Goal: Information Seeking & Learning: Learn about a topic

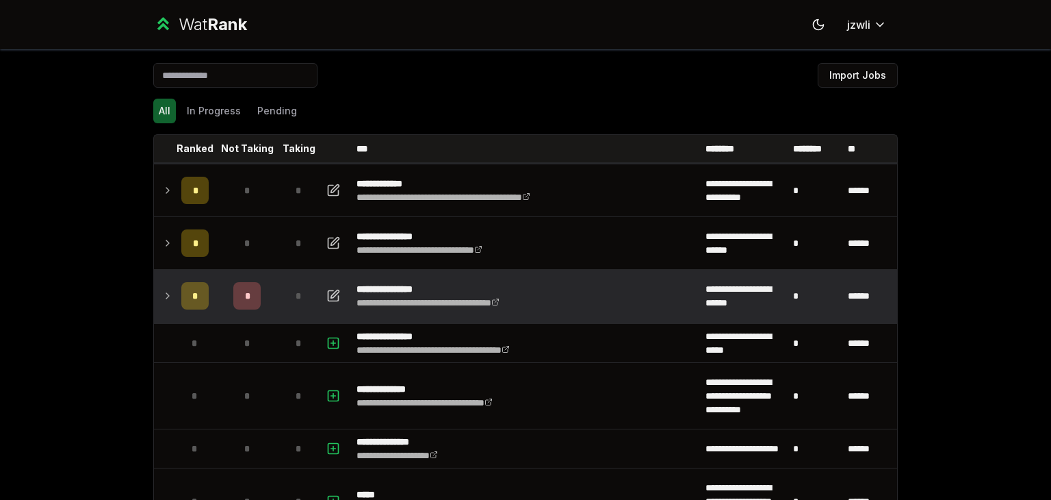
click at [164, 296] on icon at bounding box center [167, 295] width 11 height 16
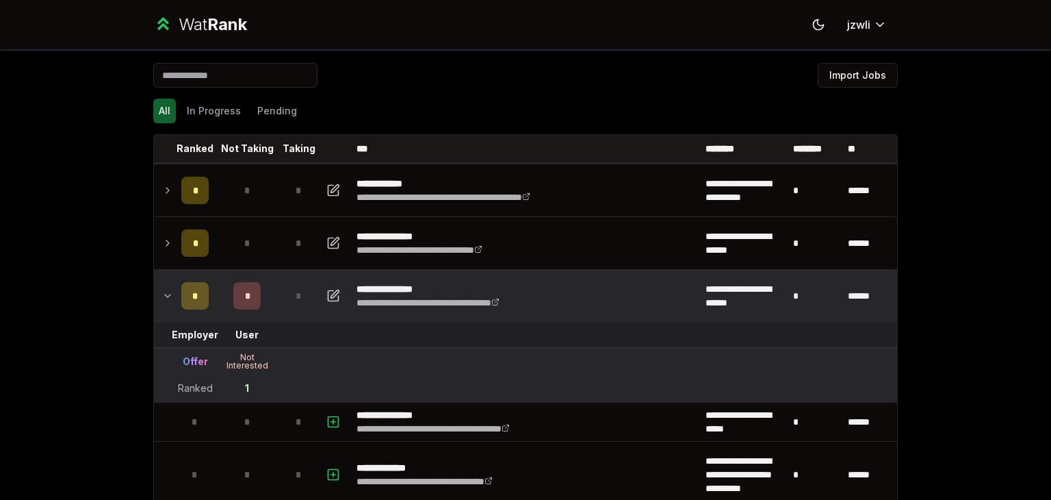
click at [165, 296] on icon at bounding box center [167, 295] width 11 height 16
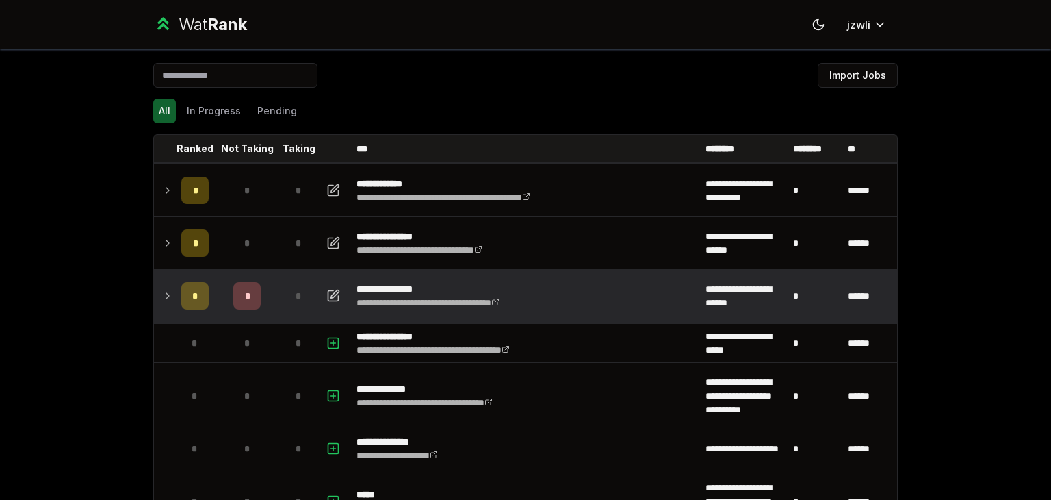
click at [165, 296] on icon at bounding box center [167, 295] width 11 height 16
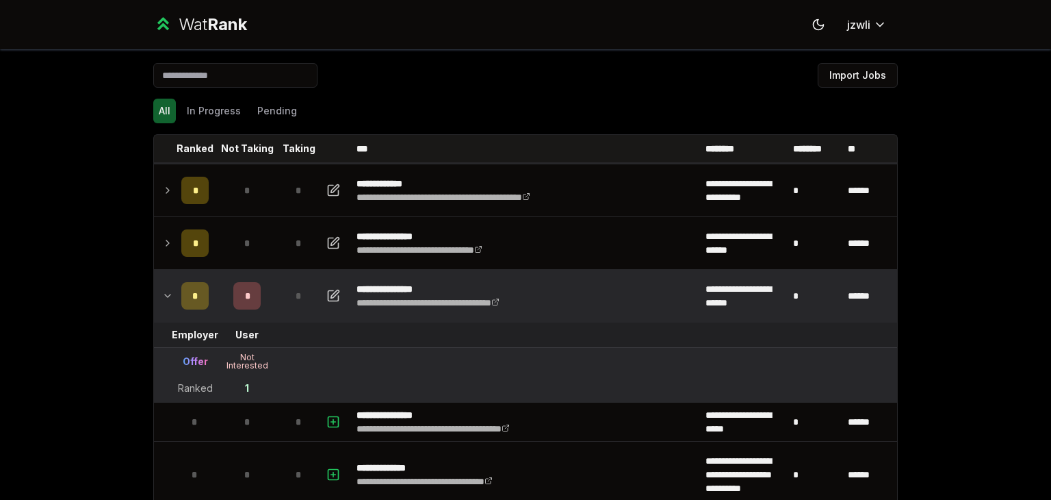
click at [165, 293] on icon at bounding box center [167, 295] width 11 height 16
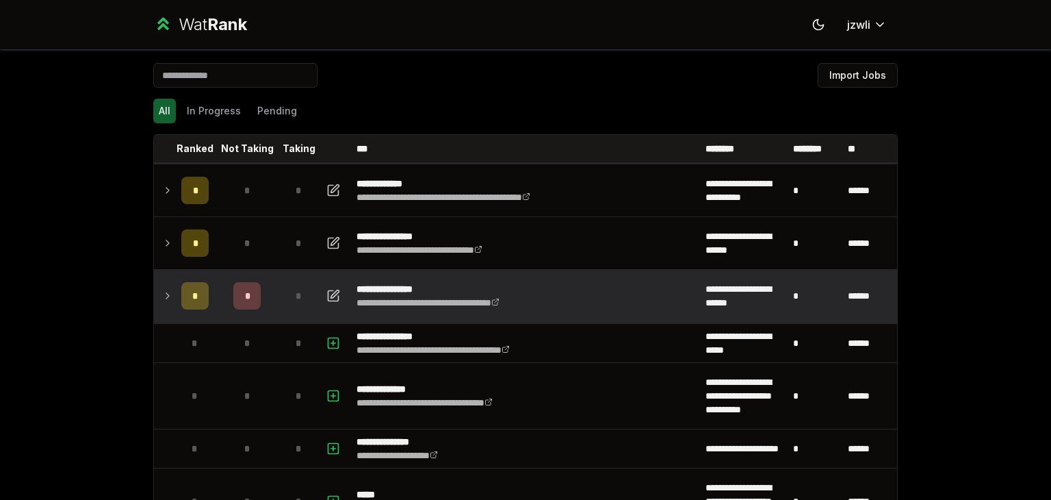
click at [165, 293] on icon at bounding box center [167, 295] width 11 height 16
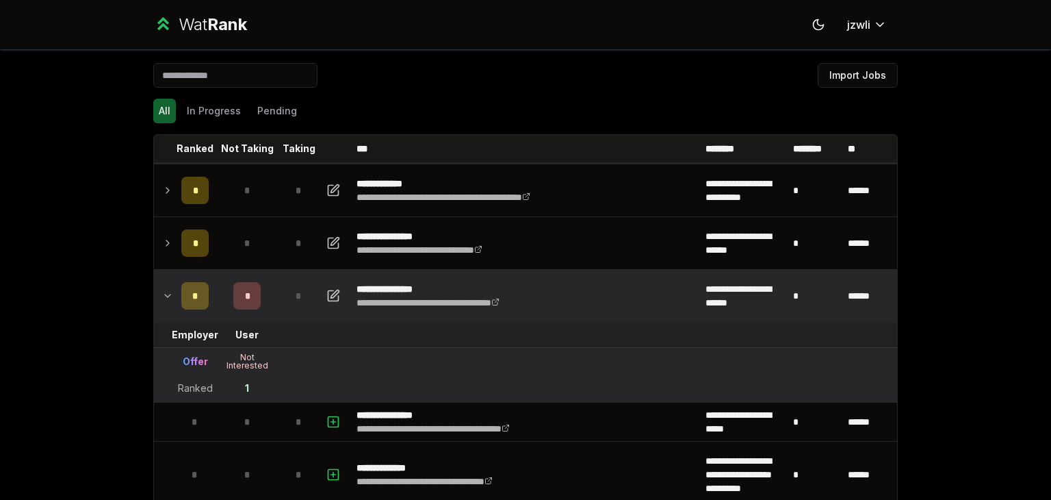
click at [167, 292] on icon at bounding box center [167, 295] width 11 height 16
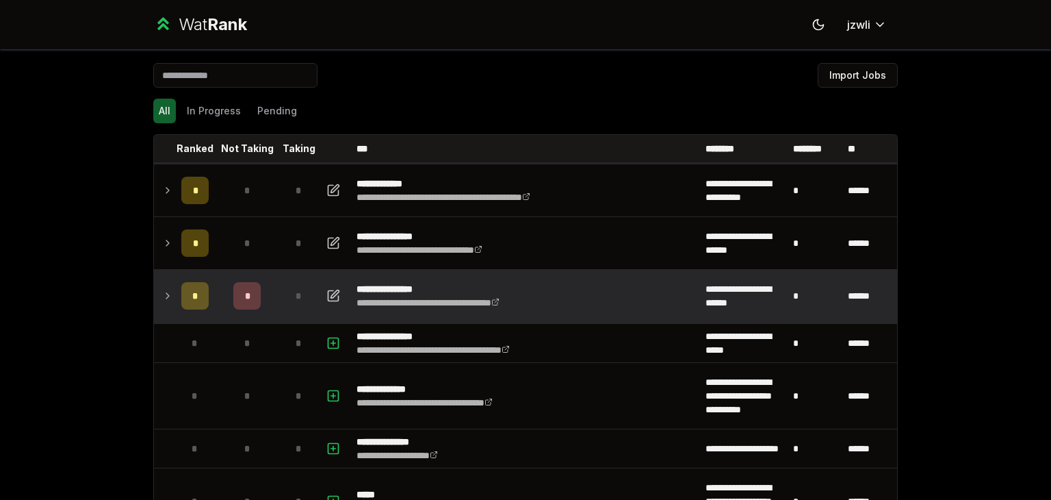
click at [168, 285] on td at bounding box center [165, 296] width 22 height 52
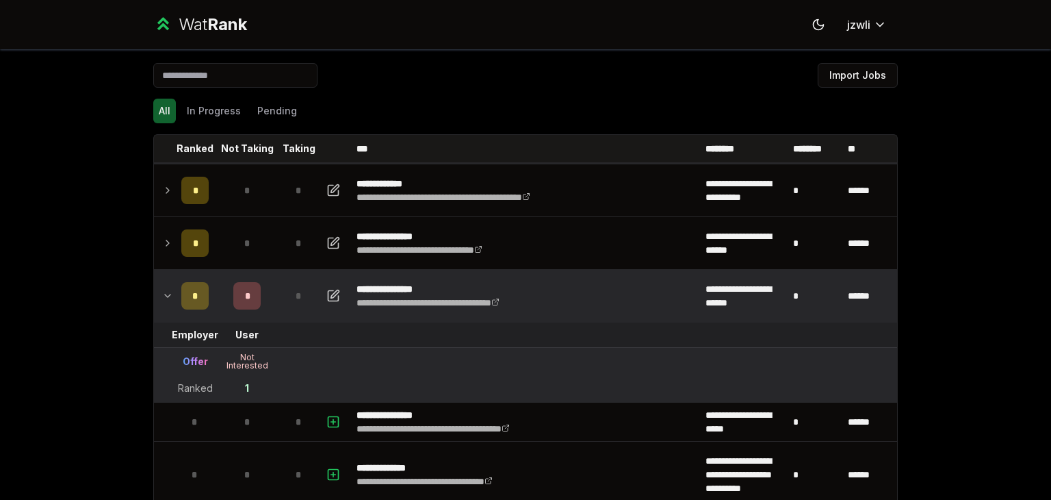
click at [168, 285] on td at bounding box center [165, 296] width 22 height 52
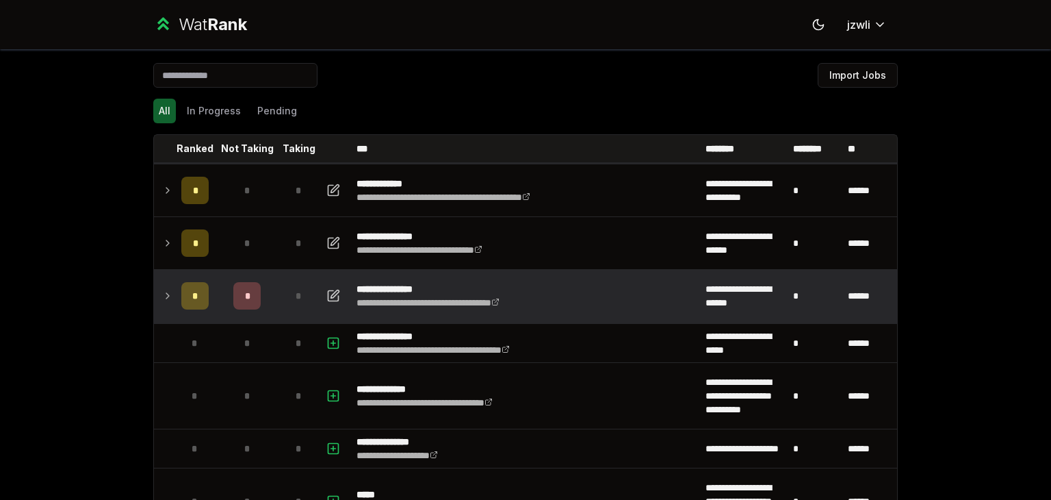
click at [176, 300] on td "*" at bounding box center [195, 296] width 38 height 52
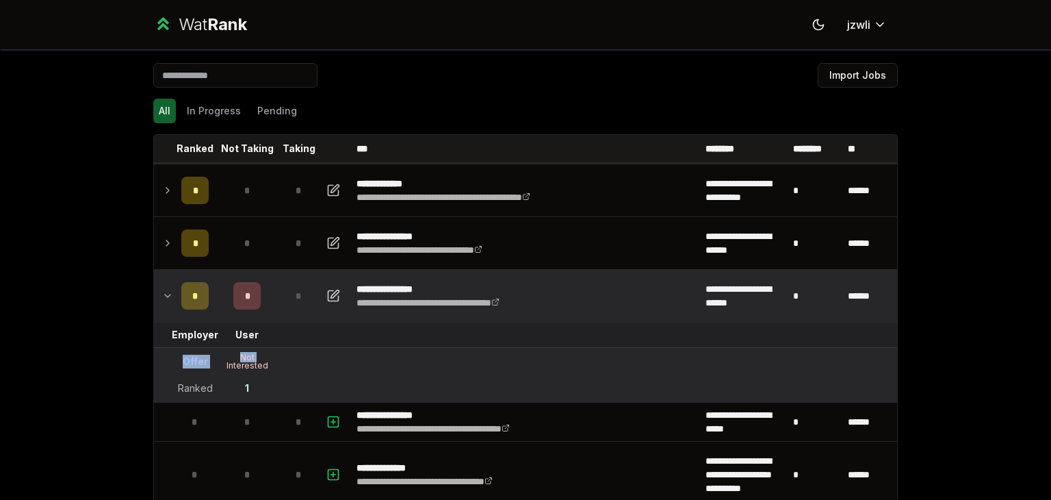
drag, startPoint x: 175, startPoint y: 365, endPoint x: 216, endPoint y: 362, distance: 41.2
click at [216, 362] on tr "Offer Not Interested" at bounding box center [525, 362] width 743 height 28
click at [243, 357] on div "Not Interested" at bounding box center [247, 361] width 55 height 16
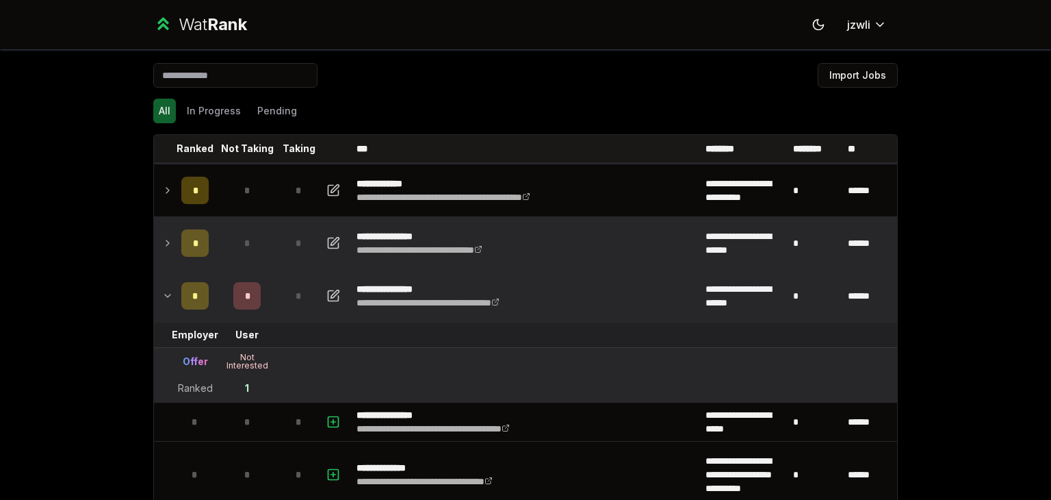
click at [157, 255] on td at bounding box center [165, 243] width 22 height 52
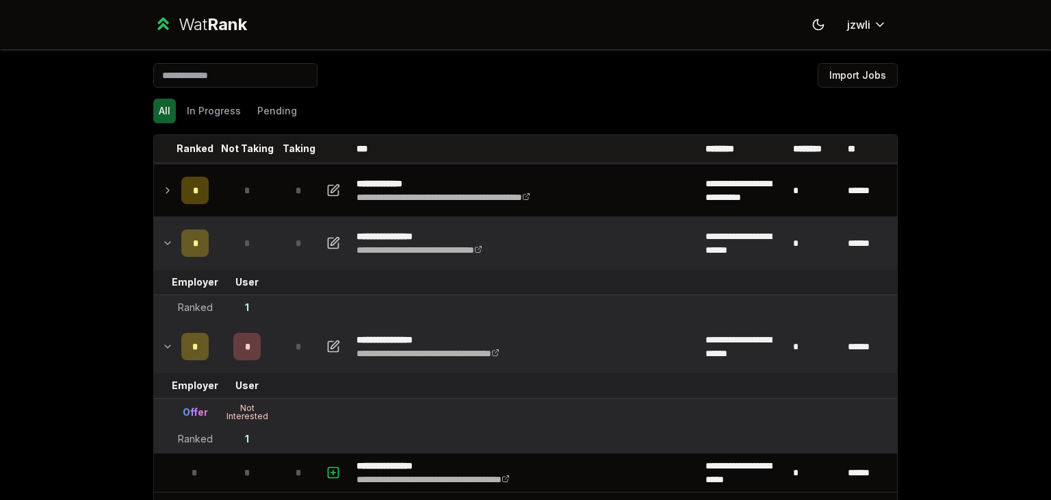
click at [157, 255] on td at bounding box center [165, 243] width 22 height 52
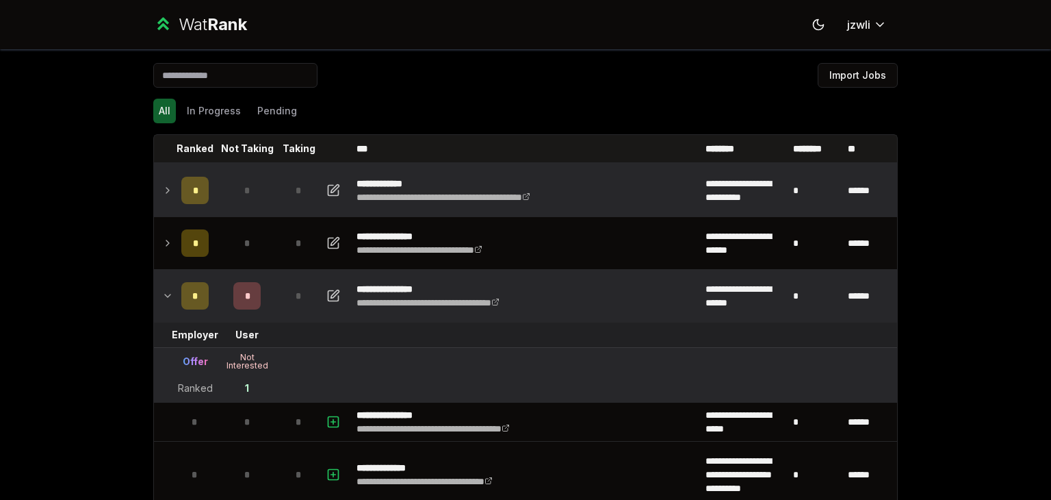
click at [166, 194] on icon at bounding box center [167, 190] width 11 height 16
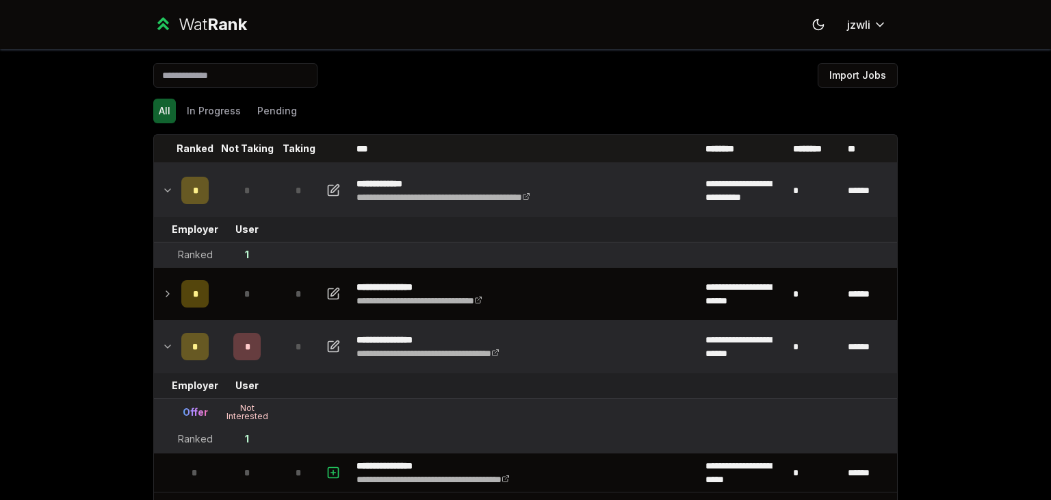
click at [166, 194] on icon at bounding box center [167, 190] width 11 height 16
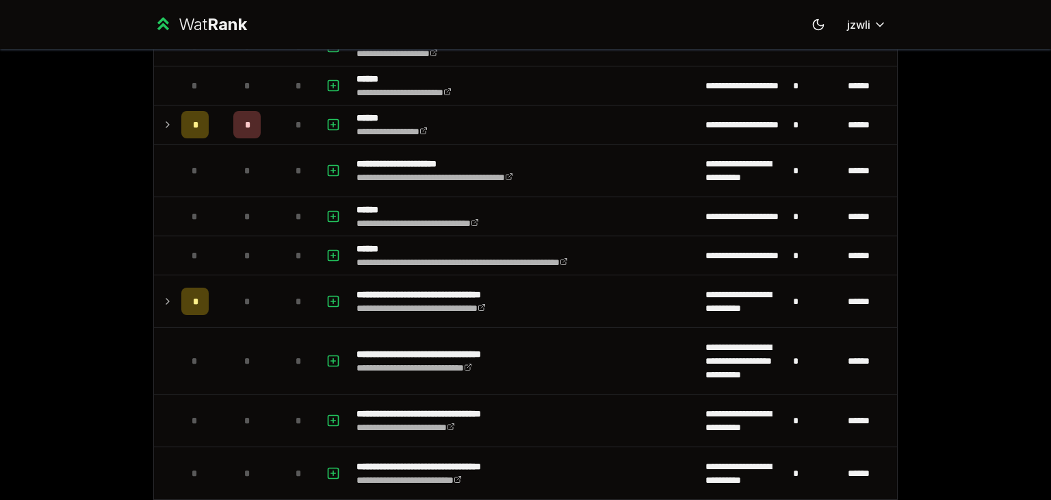
scroll to position [1191, 0]
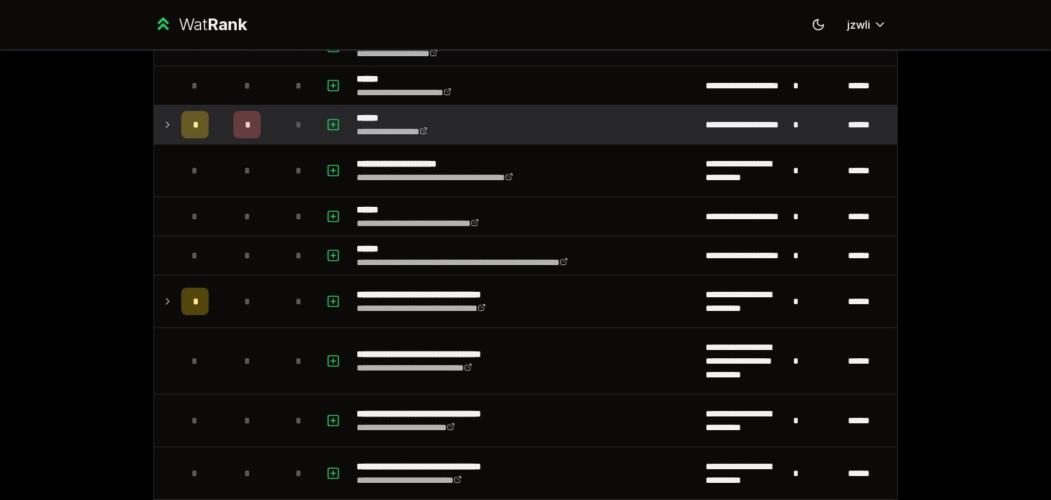
click at [166, 126] on icon at bounding box center [167, 124] width 11 height 16
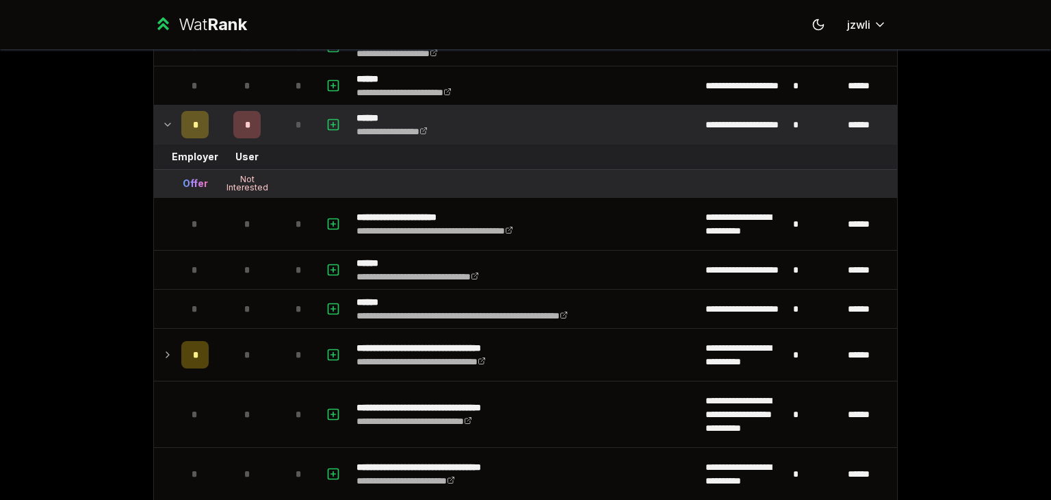
click at [166, 126] on icon at bounding box center [167, 124] width 11 height 16
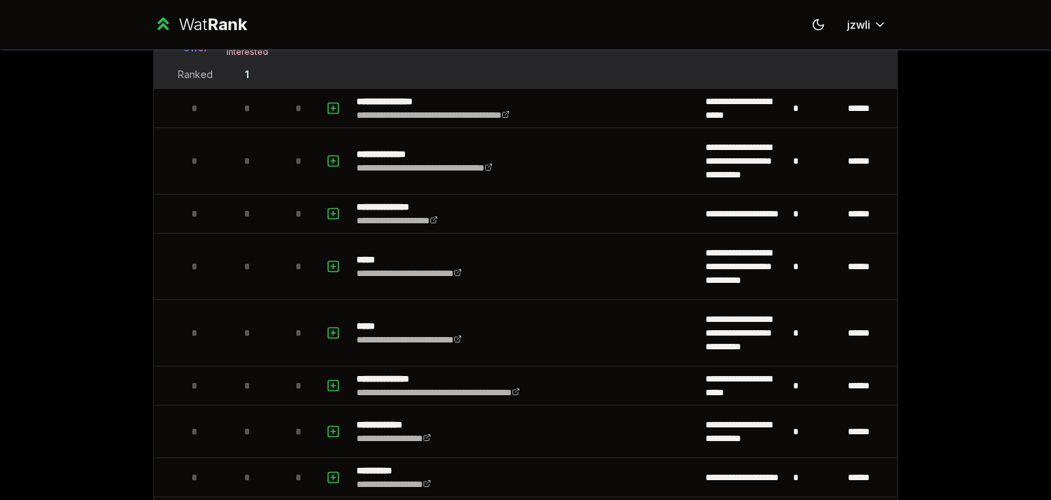
scroll to position [0, 0]
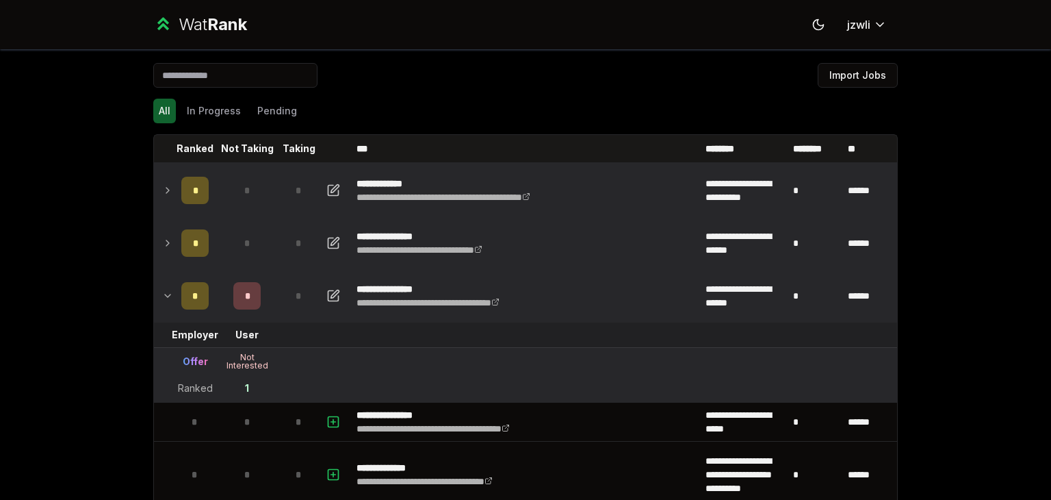
click at [162, 243] on icon at bounding box center [167, 243] width 11 height 16
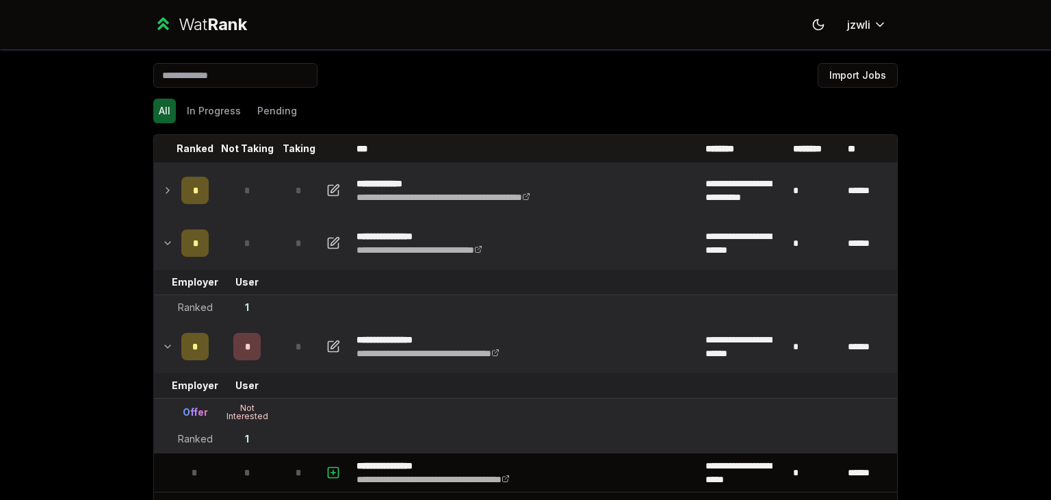
click at [163, 250] on icon at bounding box center [167, 243] width 11 height 16
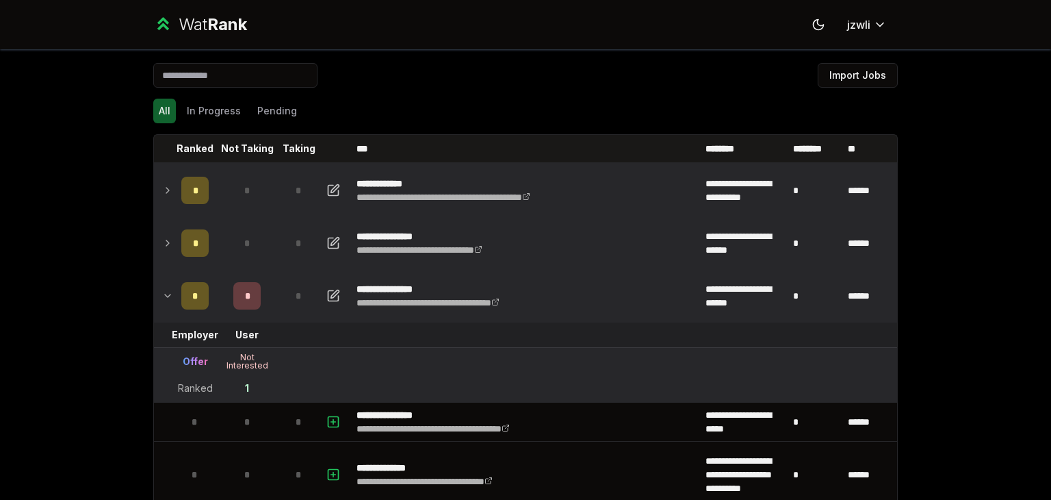
click at [164, 195] on icon at bounding box center [167, 190] width 11 height 16
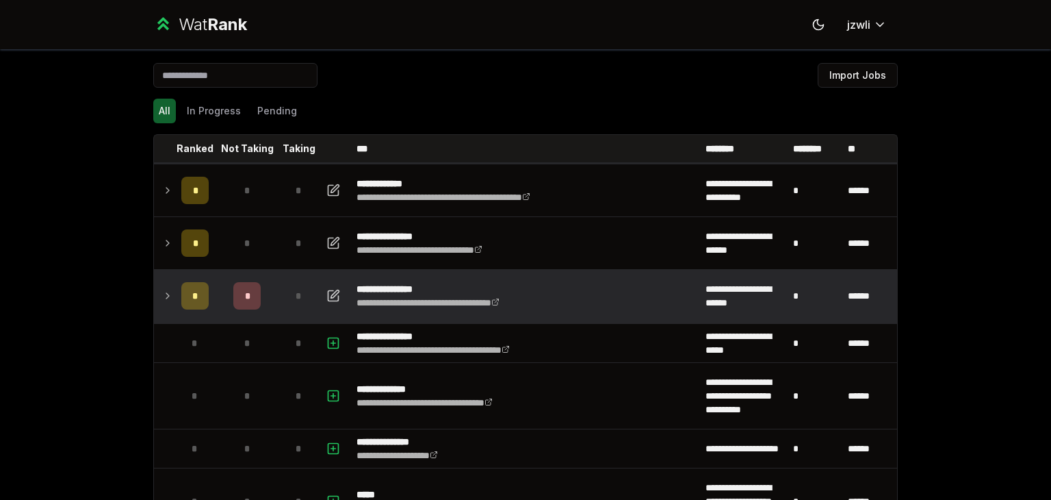
click at [166, 304] on td at bounding box center [165, 296] width 22 height 52
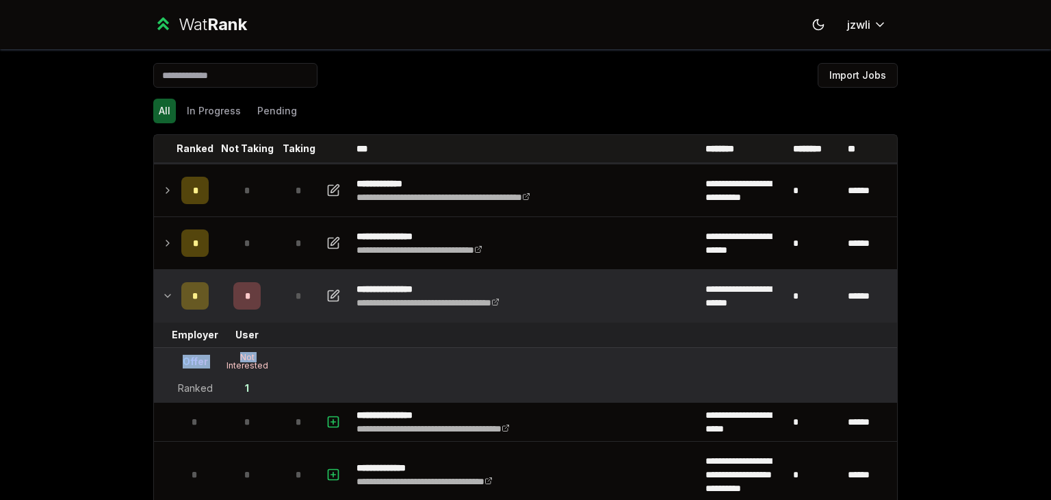
drag, startPoint x: 177, startPoint y: 363, endPoint x: 219, endPoint y: 363, distance: 41.8
click at [219, 363] on tr "Offer Not Interested" at bounding box center [525, 362] width 743 height 28
click at [220, 363] on div "Not Interested" at bounding box center [247, 361] width 55 height 16
click at [181, 300] on div "*" at bounding box center [194, 295] width 27 height 27
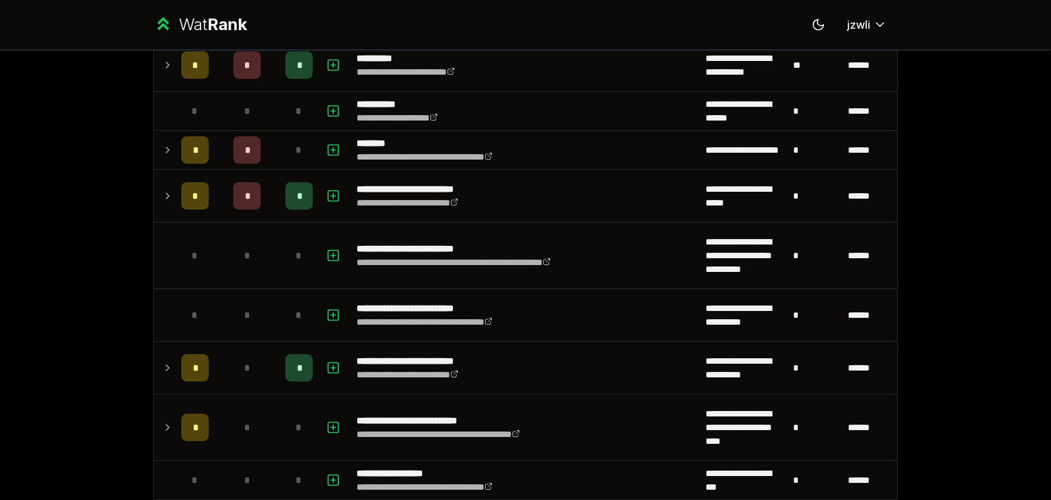
scroll to position [2072, 0]
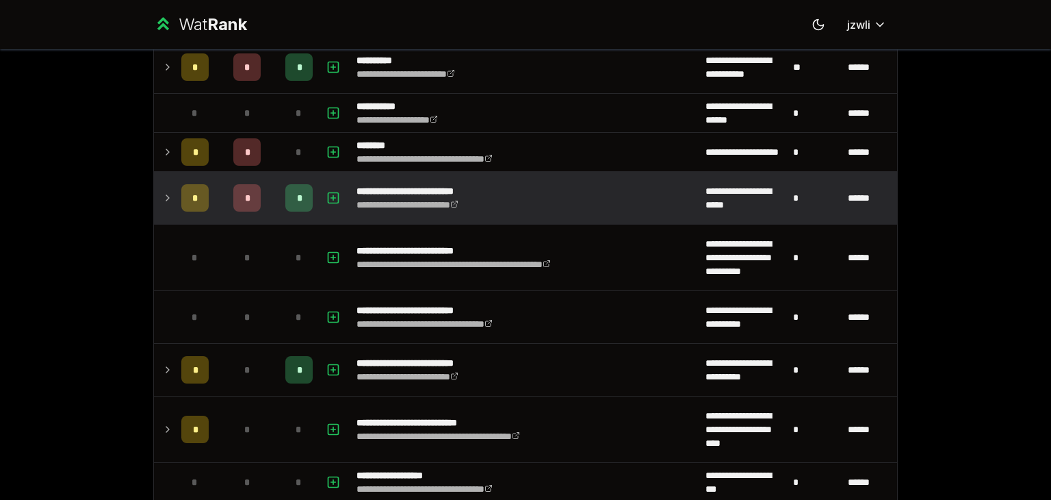
click at [166, 204] on td at bounding box center [165, 198] width 22 height 52
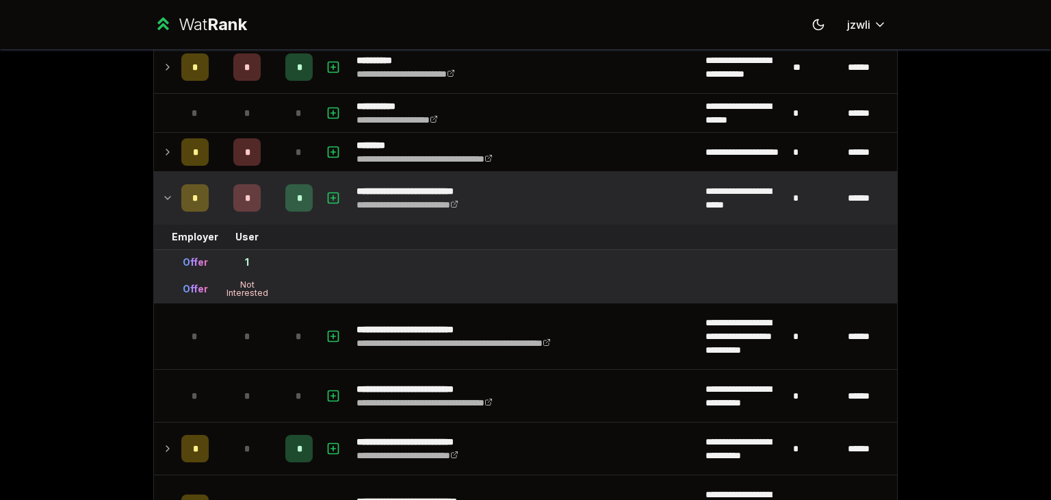
click at [166, 204] on td at bounding box center [165, 198] width 22 height 52
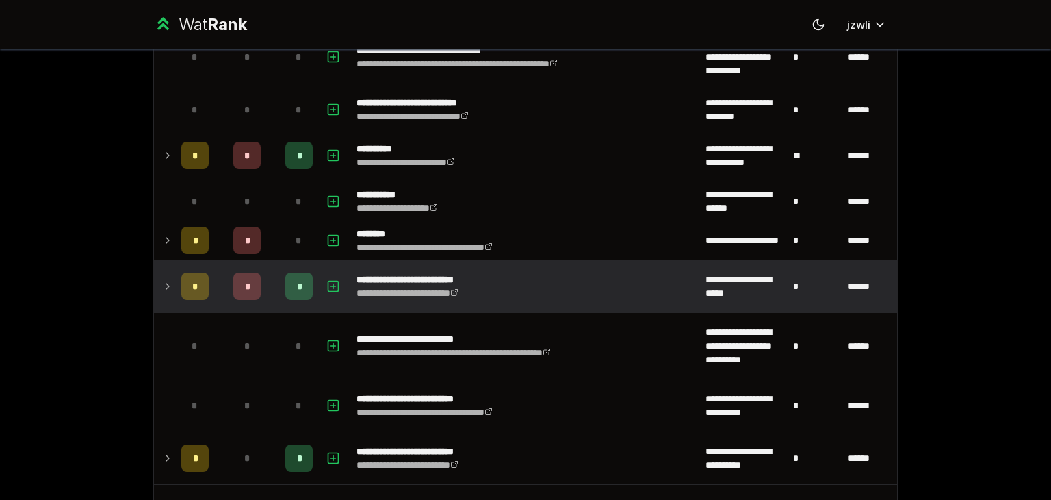
scroll to position [1979, 0]
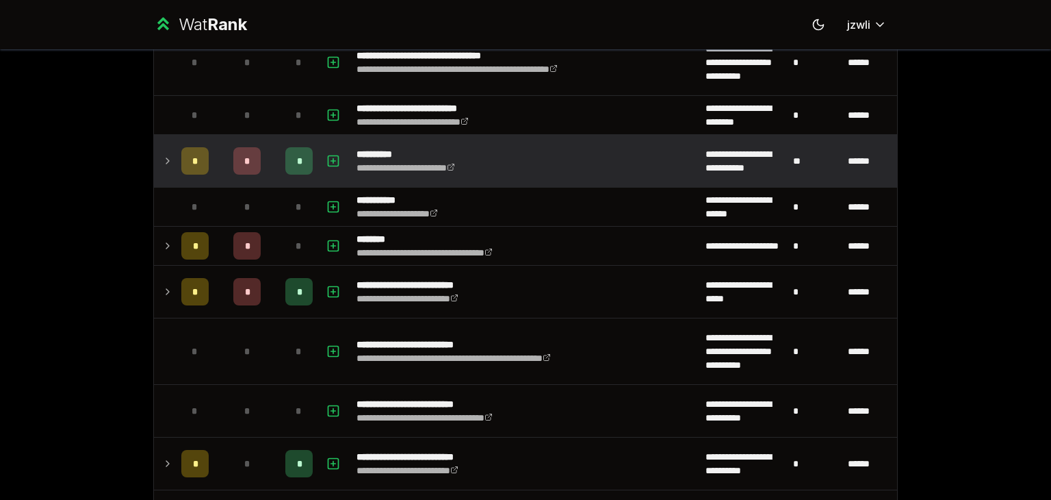
click at [168, 162] on td at bounding box center [165, 161] width 22 height 52
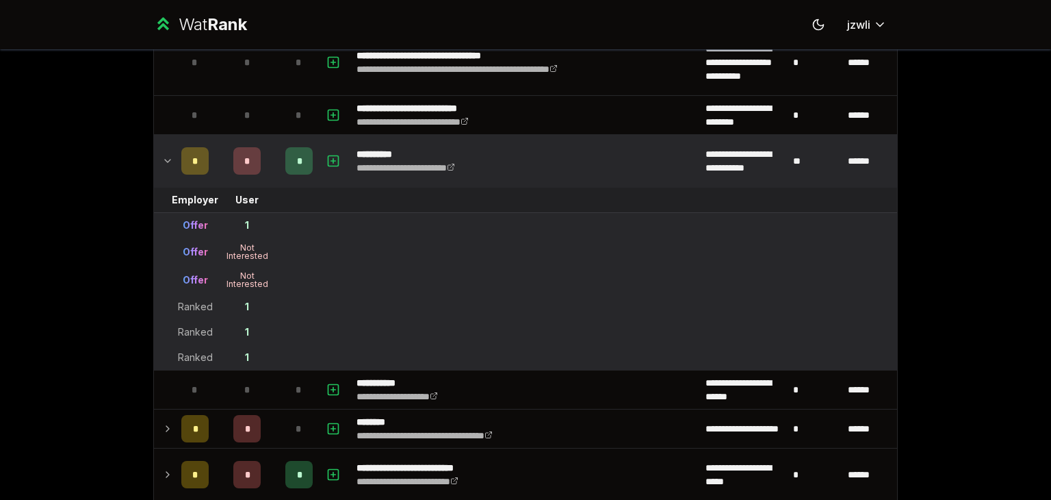
click at [168, 162] on td at bounding box center [165, 161] width 22 height 52
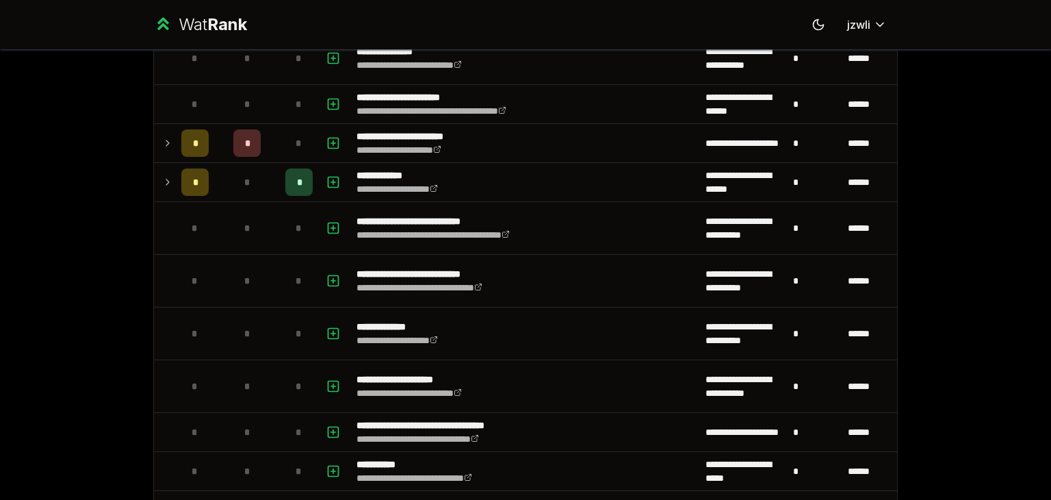
scroll to position [3615, 0]
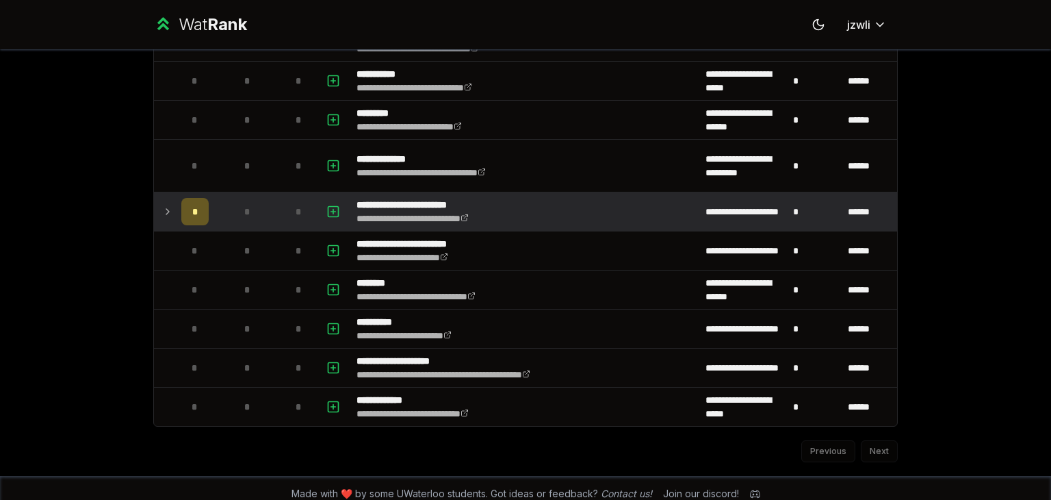
click at [167, 203] on icon at bounding box center [167, 211] width 11 height 16
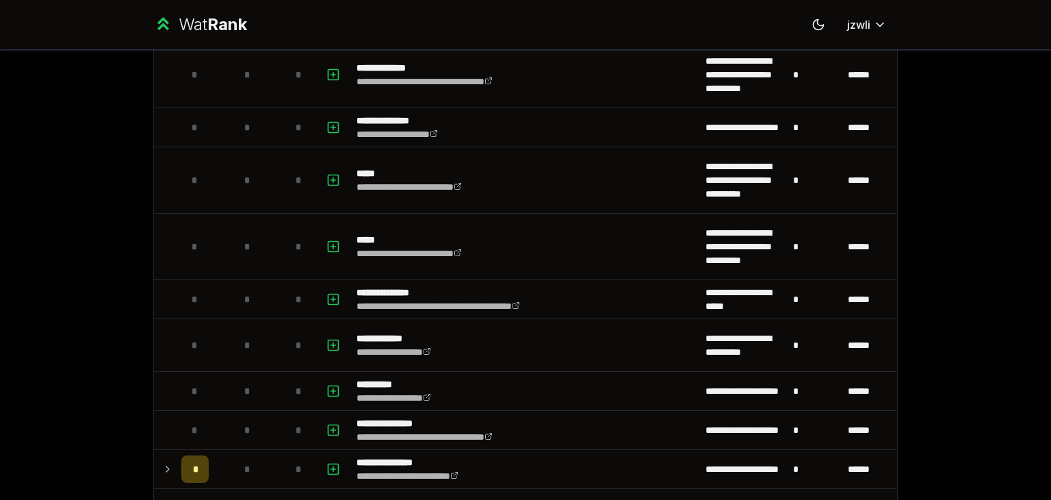
scroll to position [0, 0]
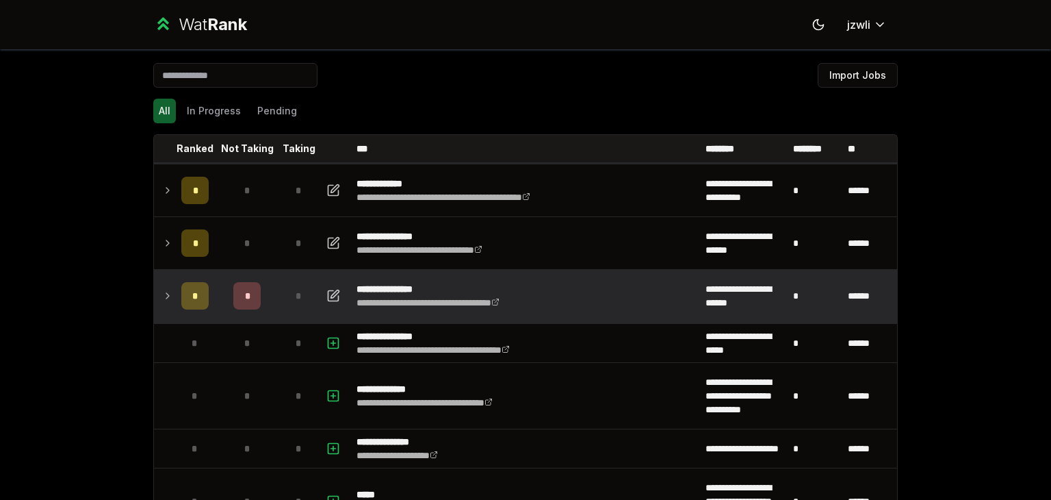
click at [167, 299] on icon at bounding box center [167, 295] width 11 height 16
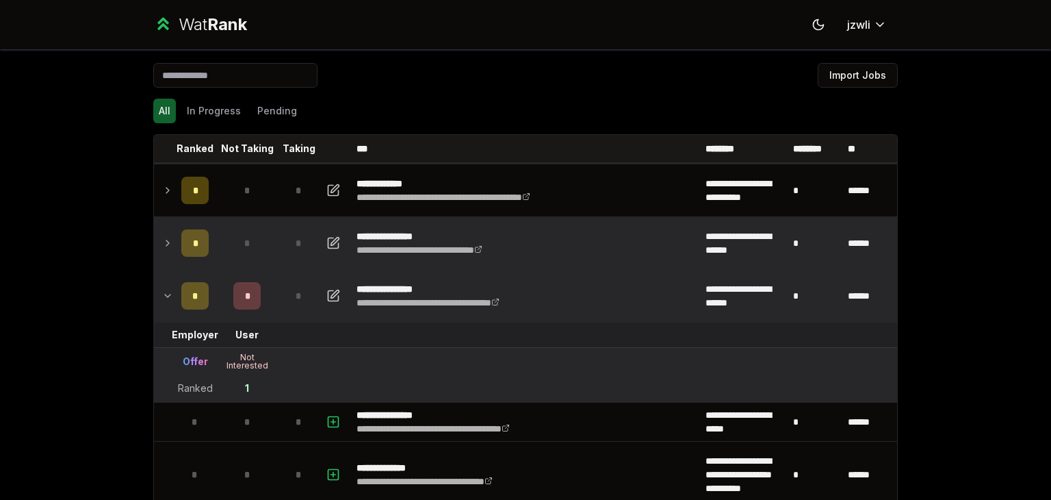
click at [164, 257] on td at bounding box center [165, 243] width 22 height 52
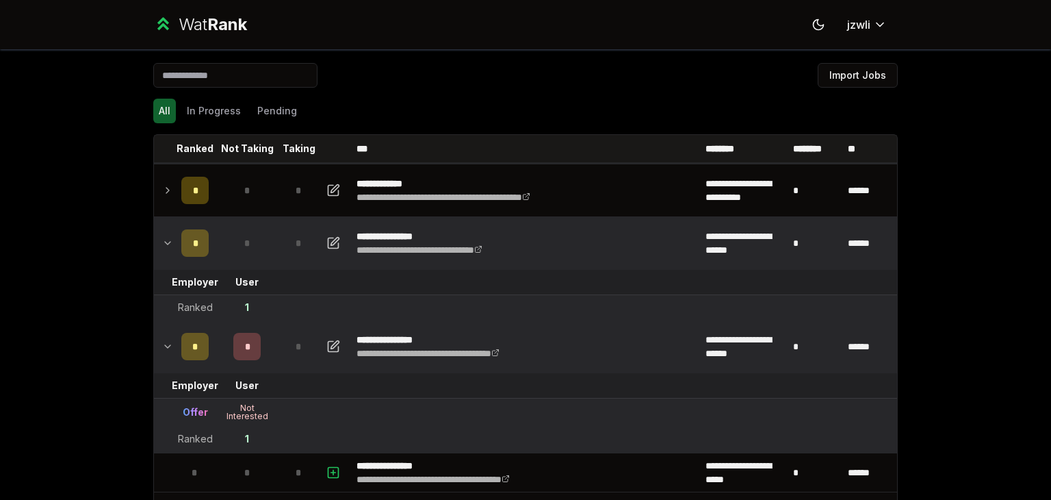
click at [243, 355] on div "*" at bounding box center [246, 346] width 27 height 27
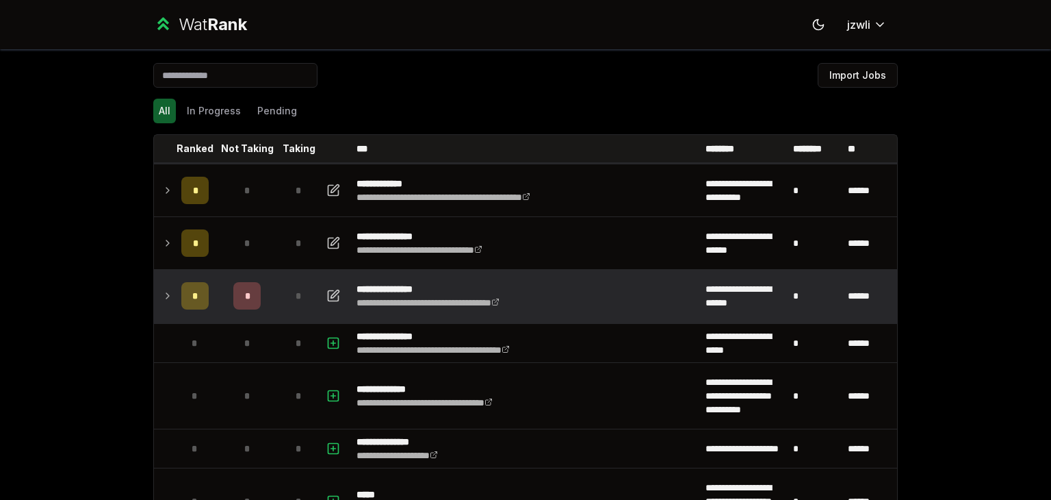
click at [162, 294] on icon at bounding box center [167, 295] width 11 height 16
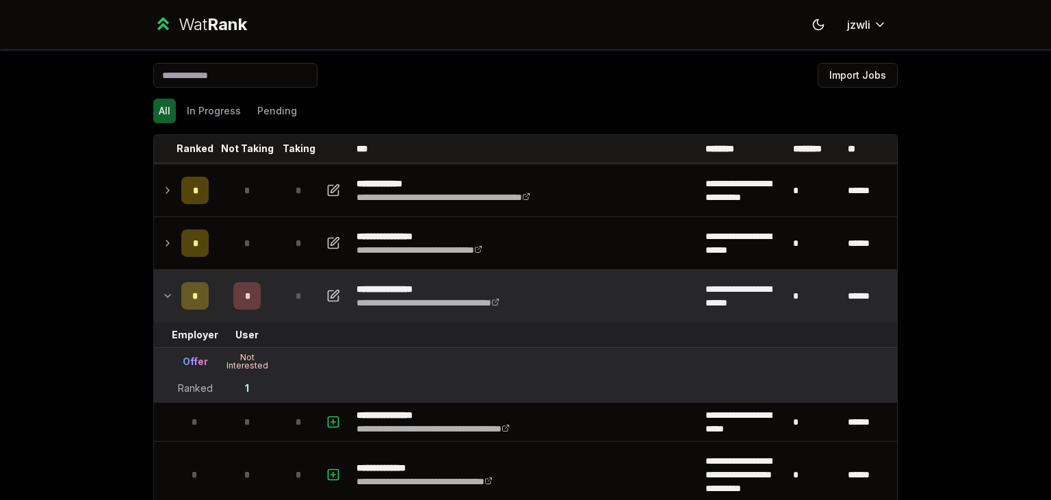
click at [162, 296] on icon at bounding box center [167, 295] width 11 height 16
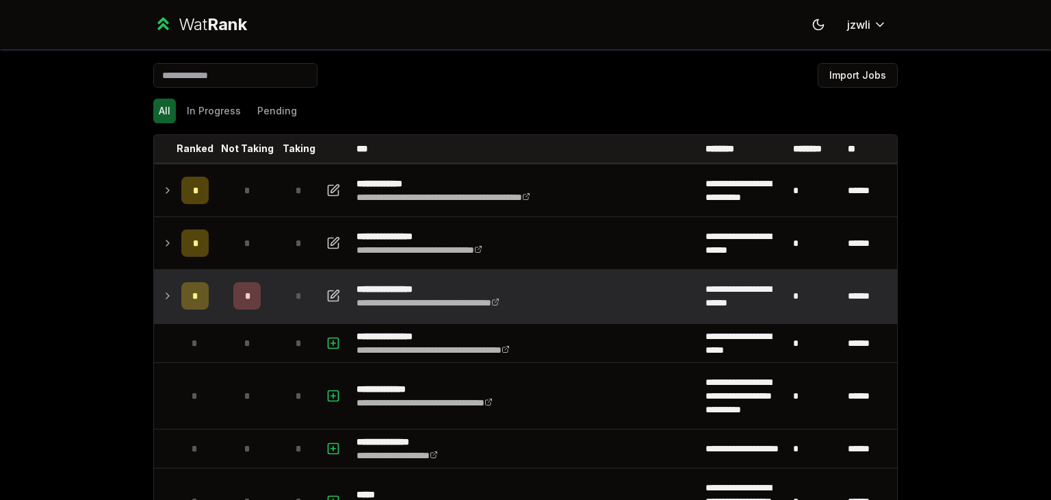
click at [176, 304] on td "*" at bounding box center [195, 296] width 38 height 52
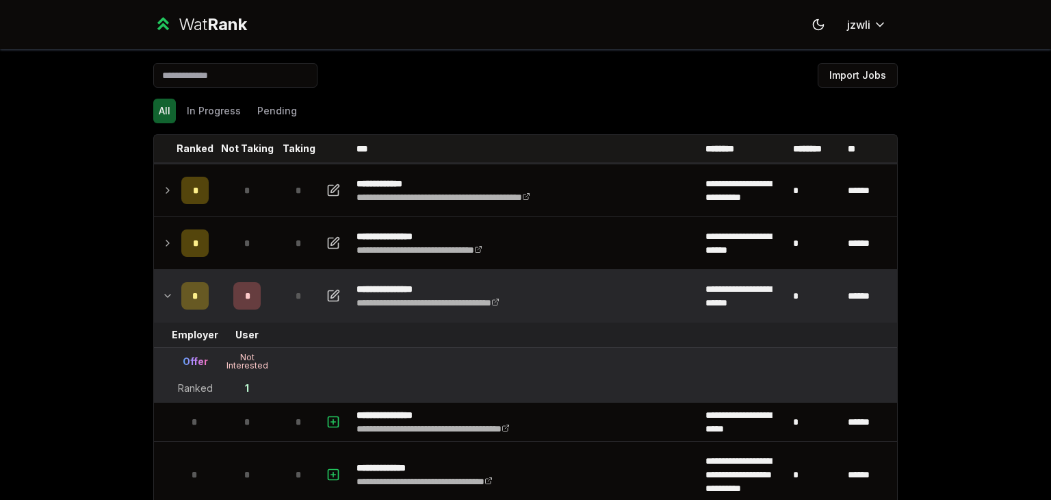
click at [176, 304] on td "*" at bounding box center [195, 296] width 38 height 52
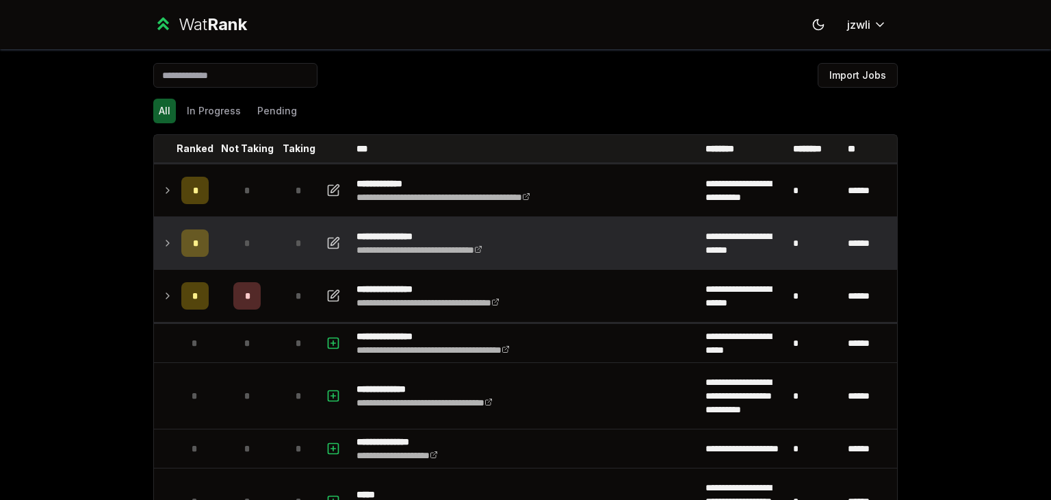
click at [164, 253] on td at bounding box center [165, 243] width 22 height 52
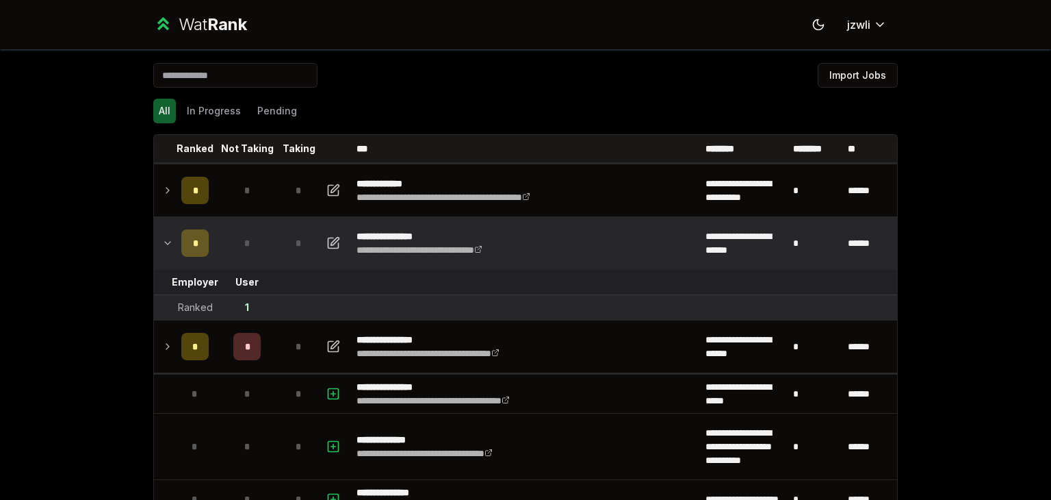
click at [164, 253] on td at bounding box center [165, 243] width 22 height 52
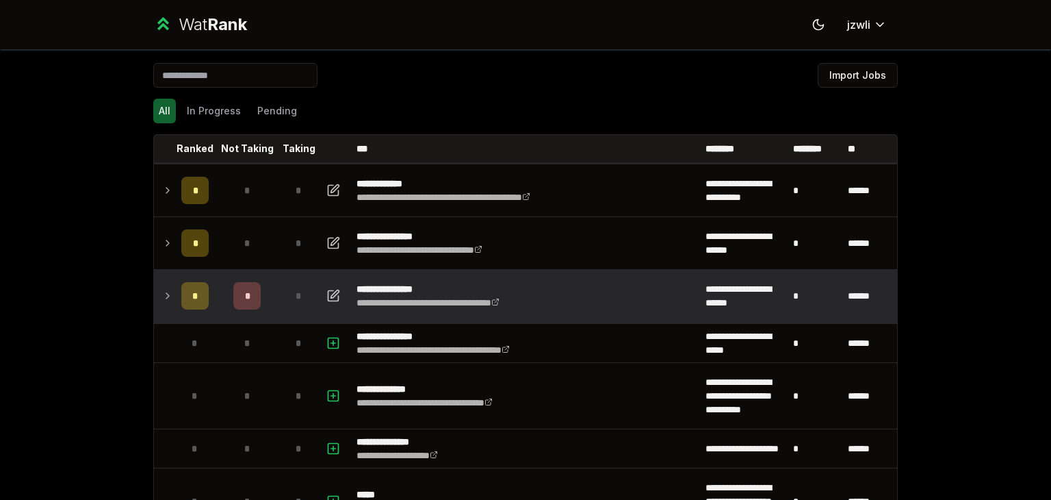
click at [192, 294] on span "*" at bounding box center [195, 296] width 6 height 14
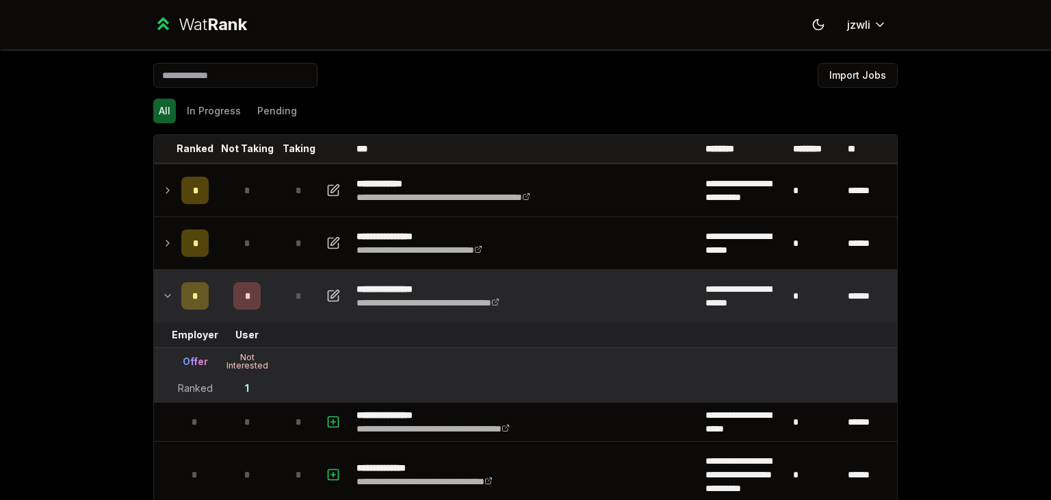
click at [192, 294] on span "*" at bounding box center [195, 296] width 6 height 14
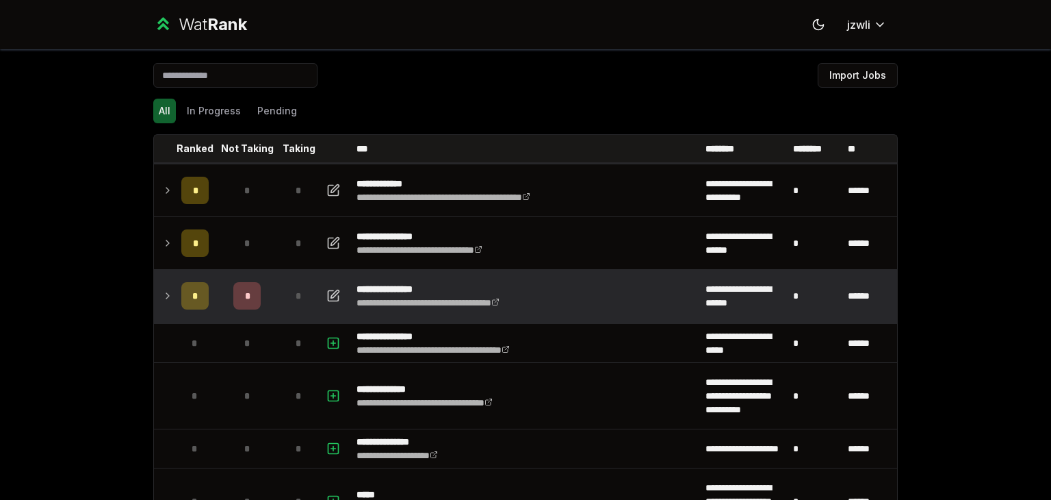
click at [181, 305] on div "*" at bounding box center [194, 295] width 27 height 27
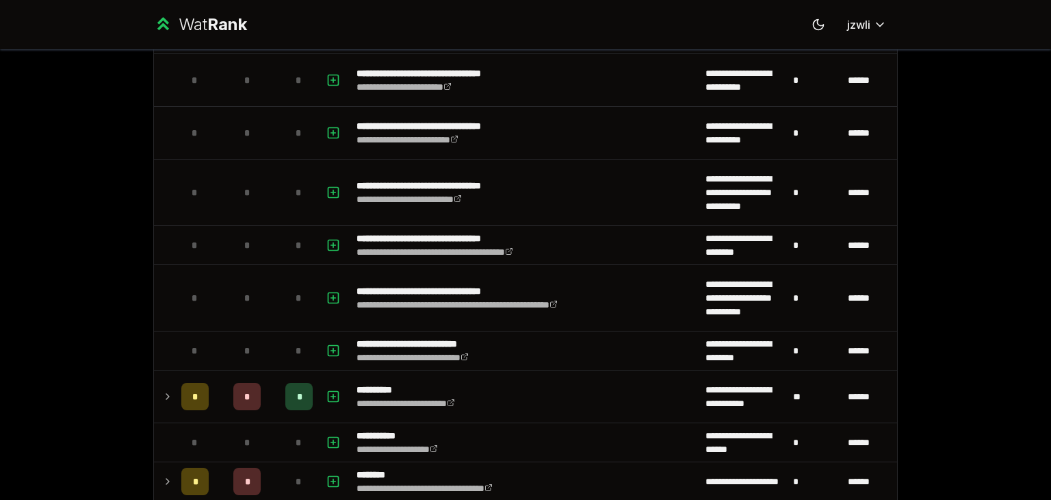
scroll to position [1966, 0]
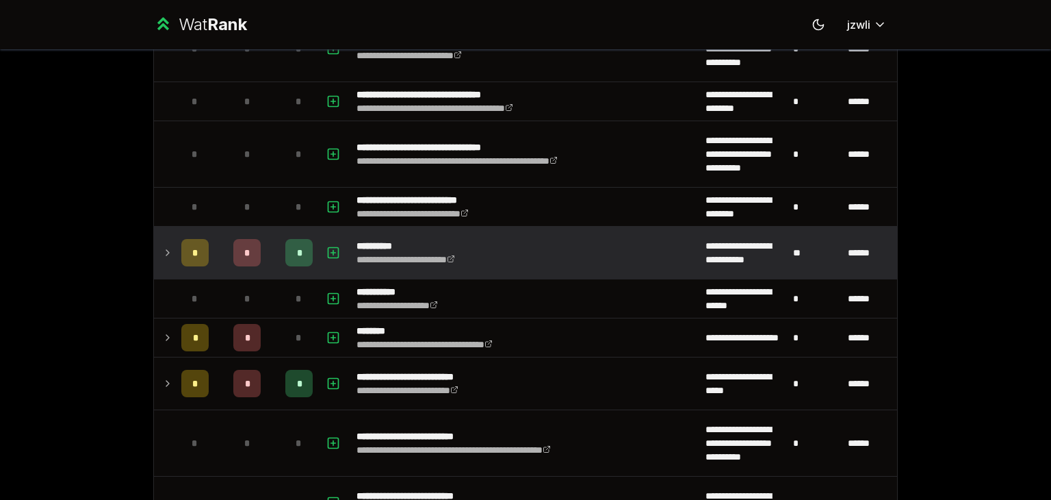
click at [159, 257] on td at bounding box center [165, 253] width 22 height 52
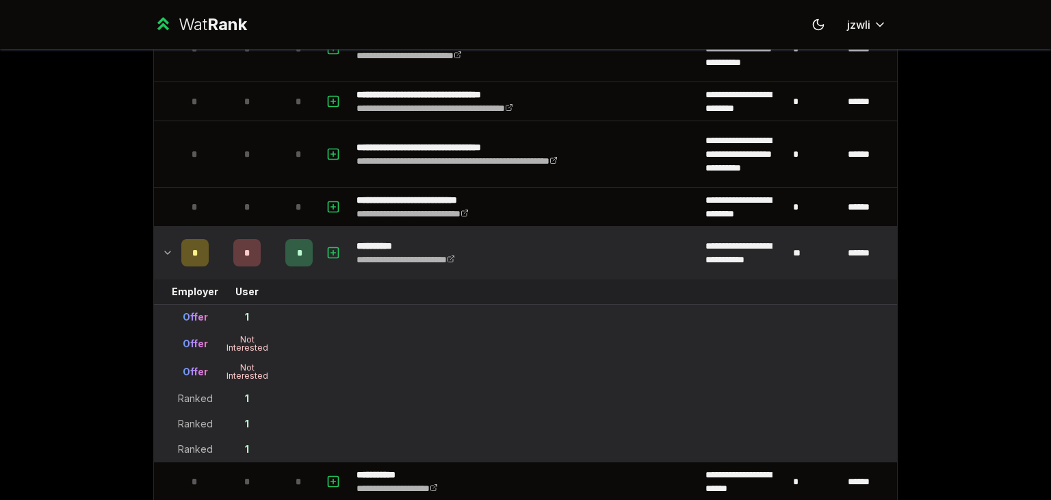
click at [159, 257] on td at bounding box center [165, 253] width 22 height 52
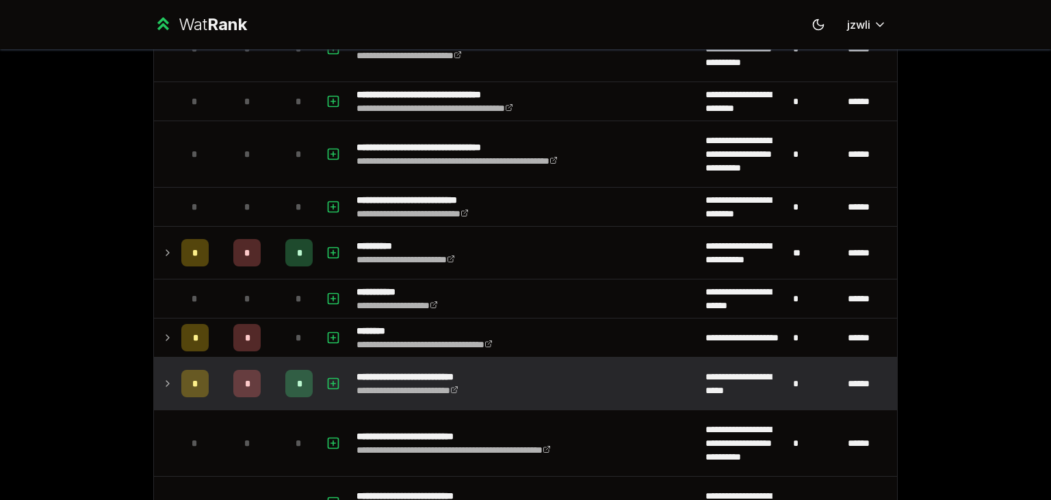
click at [169, 369] on td at bounding box center [165, 383] width 22 height 52
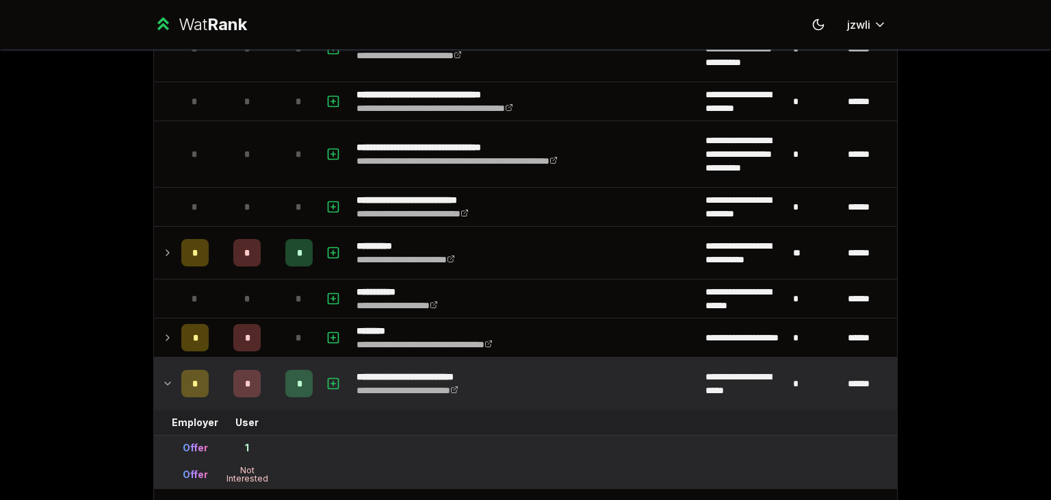
click at [168, 369] on td at bounding box center [165, 383] width 22 height 52
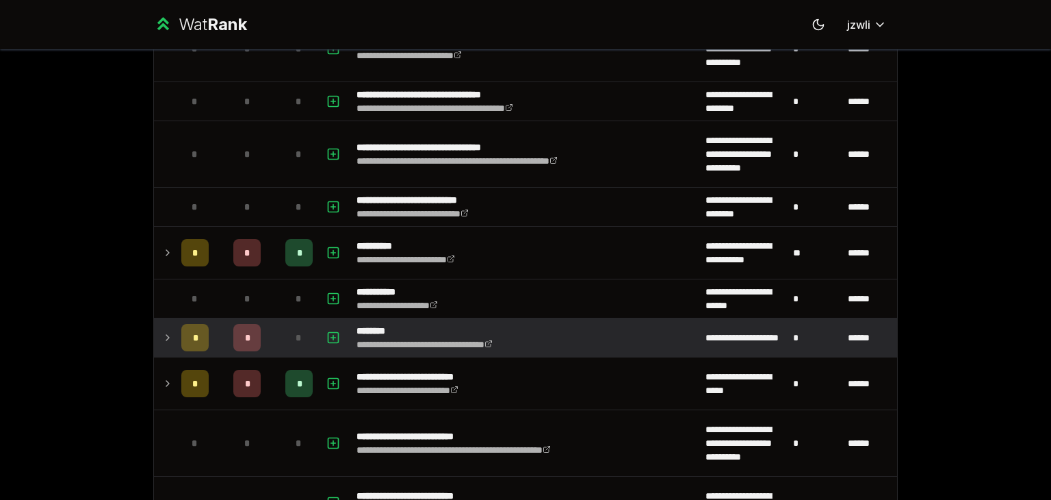
click at [164, 333] on icon at bounding box center [167, 337] width 11 height 16
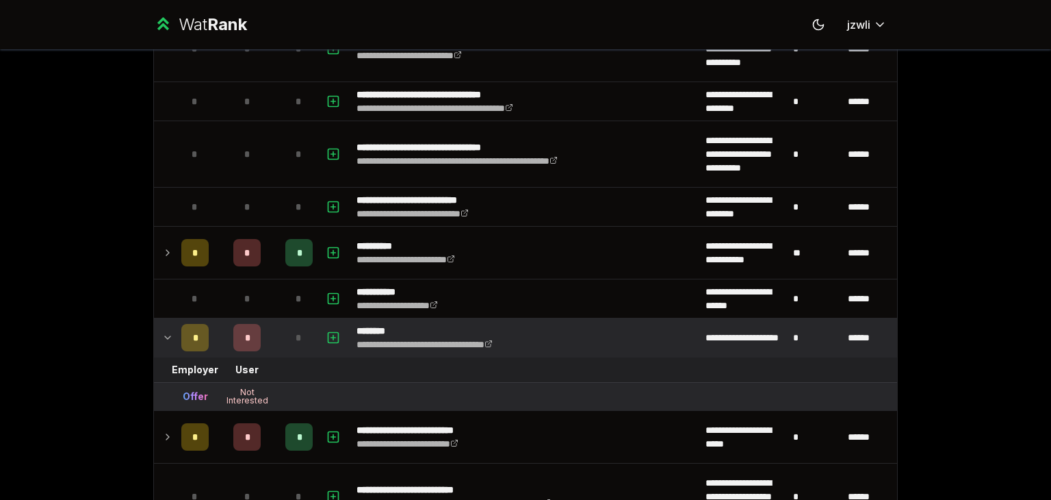
click at [164, 333] on icon at bounding box center [167, 337] width 11 height 16
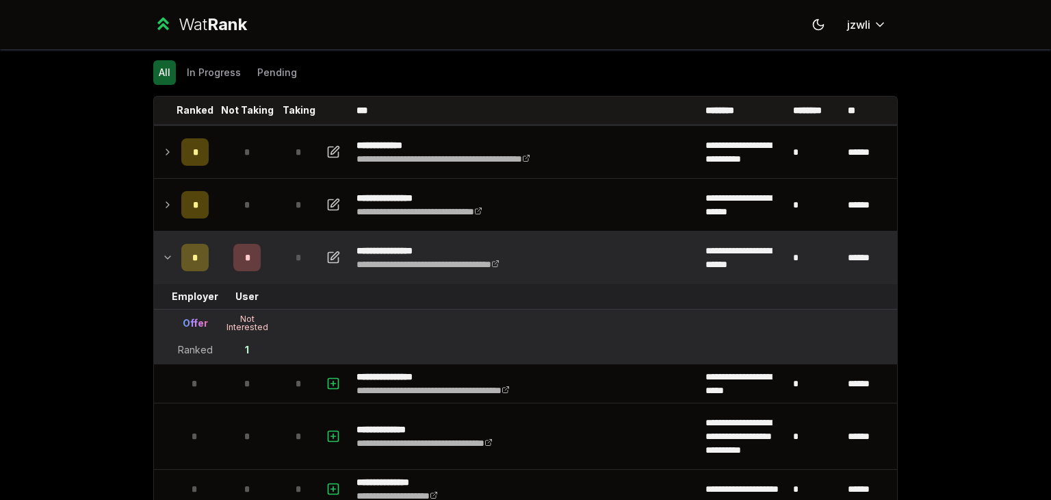
scroll to position [0, 0]
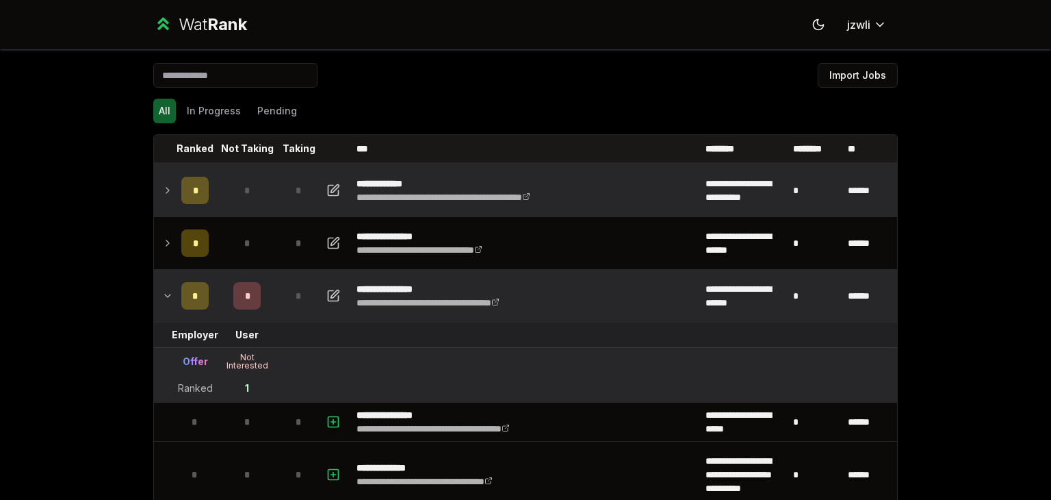
click at [155, 188] on td at bounding box center [165, 190] width 22 height 52
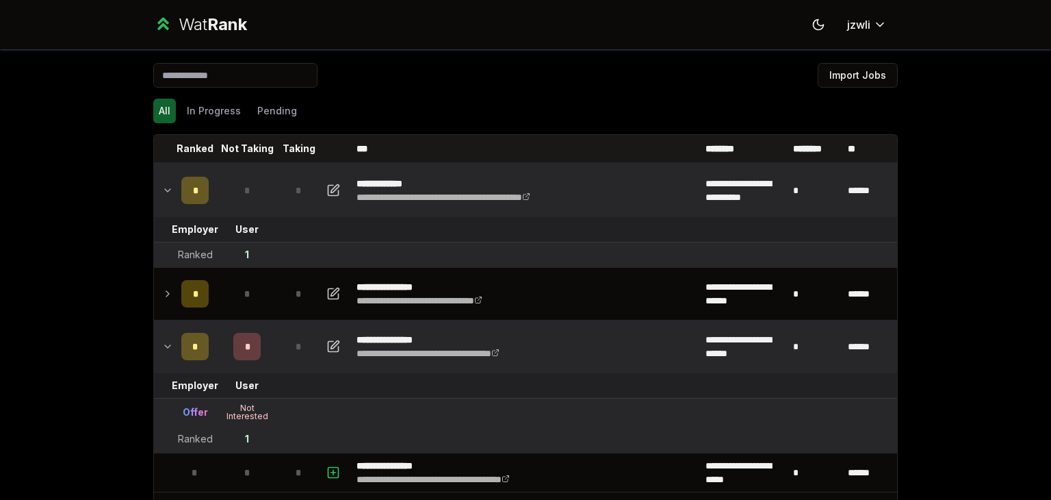
click at [155, 188] on td at bounding box center [165, 190] width 22 height 52
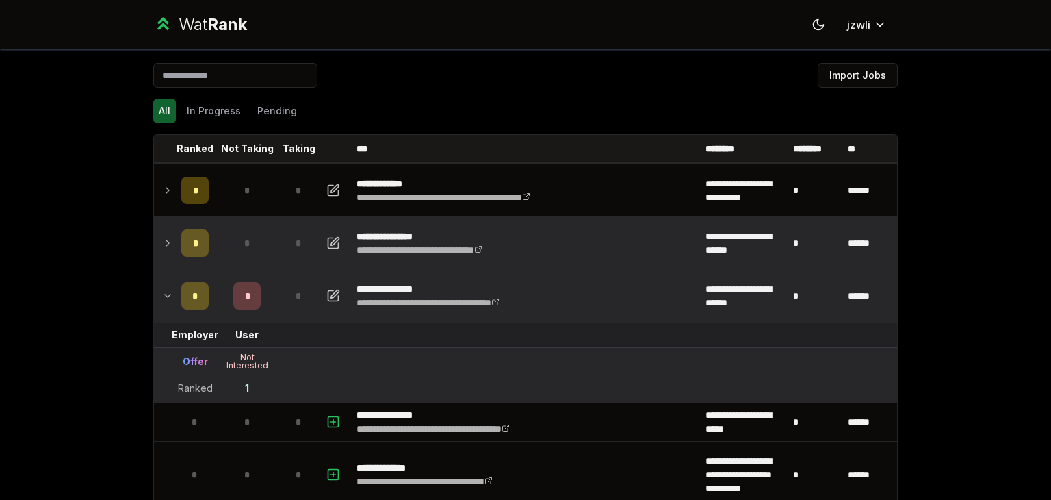
click at [167, 248] on icon at bounding box center [167, 243] width 11 height 16
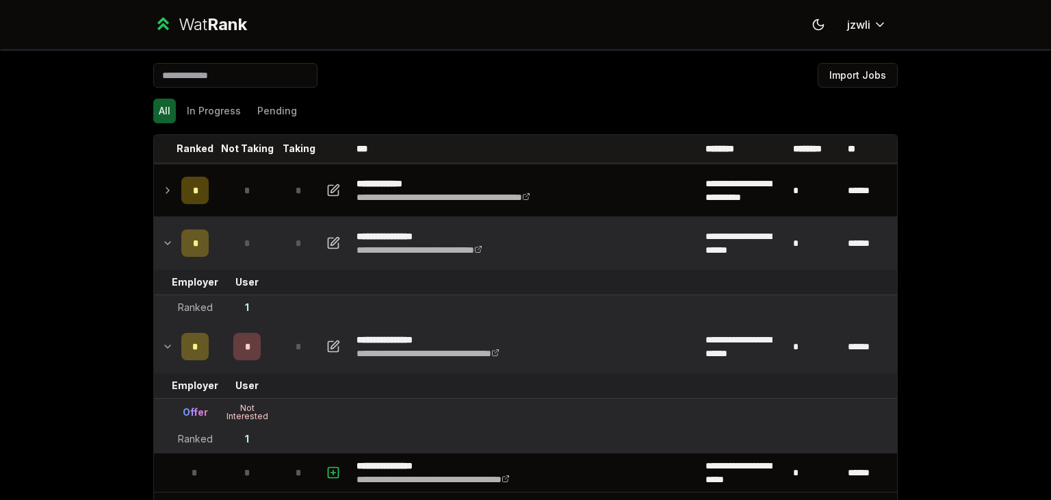
click at [167, 248] on icon at bounding box center [167, 243] width 11 height 16
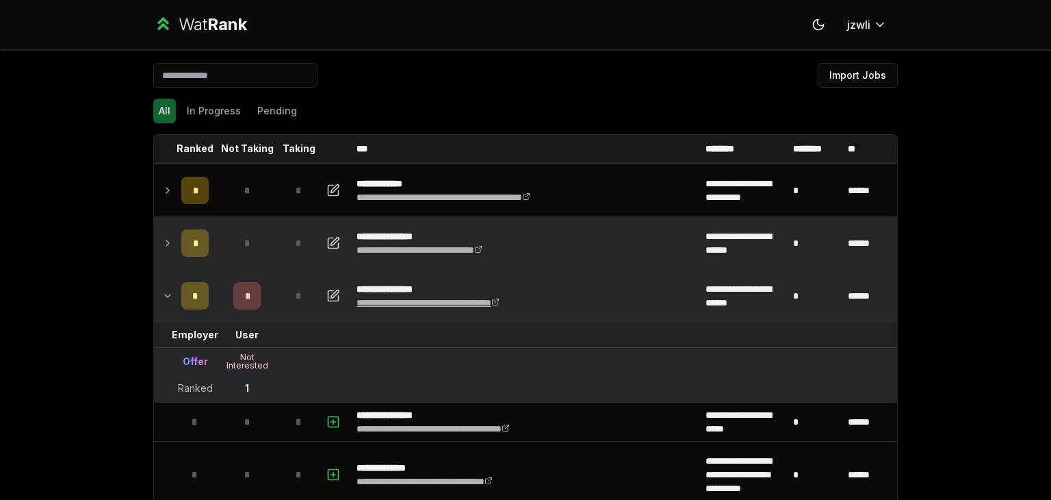
click at [463, 303] on link "**********" at bounding box center [428, 303] width 143 height 10
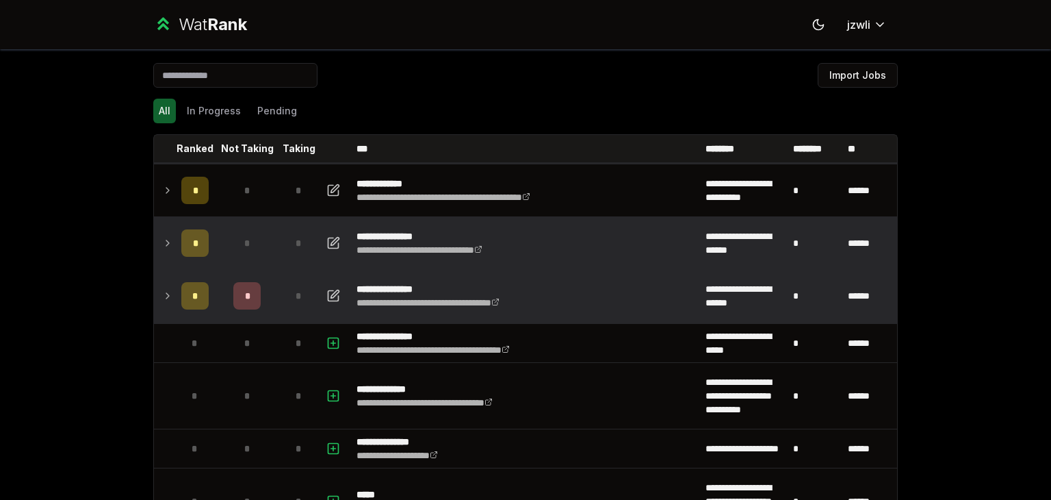
click at [413, 283] on p "**********" at bounding box center [452, 289] width 190 height 14
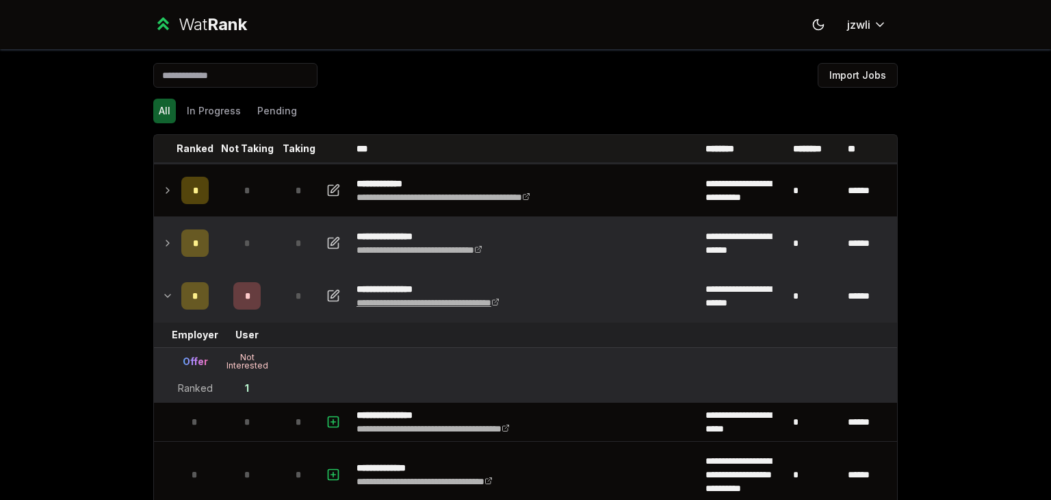
click at [414, 298] on link "**********" at bounding box center [428, 303] width 143 height 10
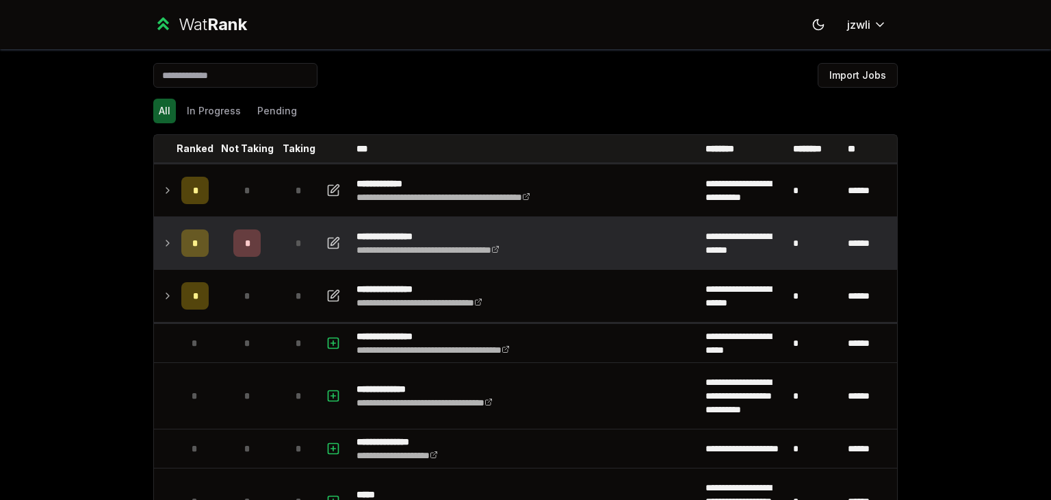
click at [167, 246] on icon at bounding box center [167, 243] width 11 height 16
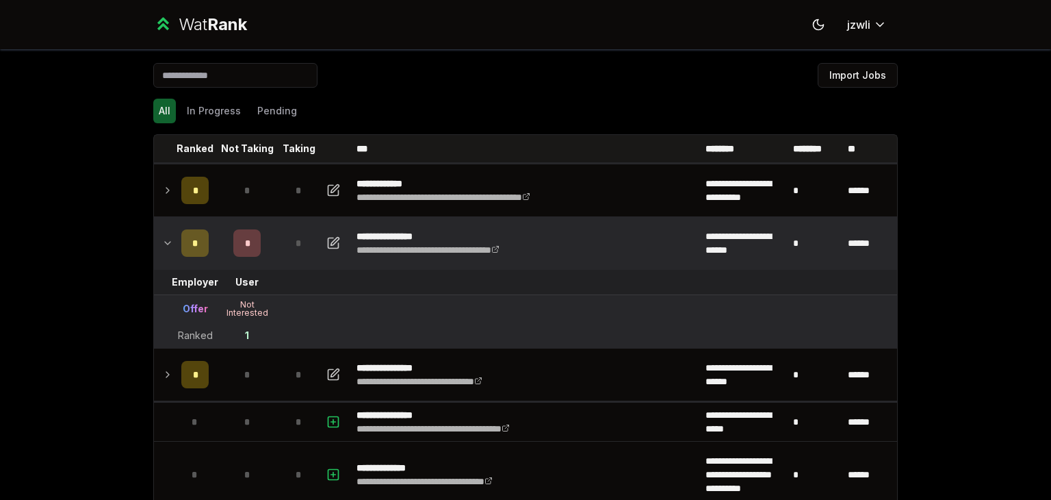
click at [167, 246] on icon at bounding box center [167, 243] width 11 height 16
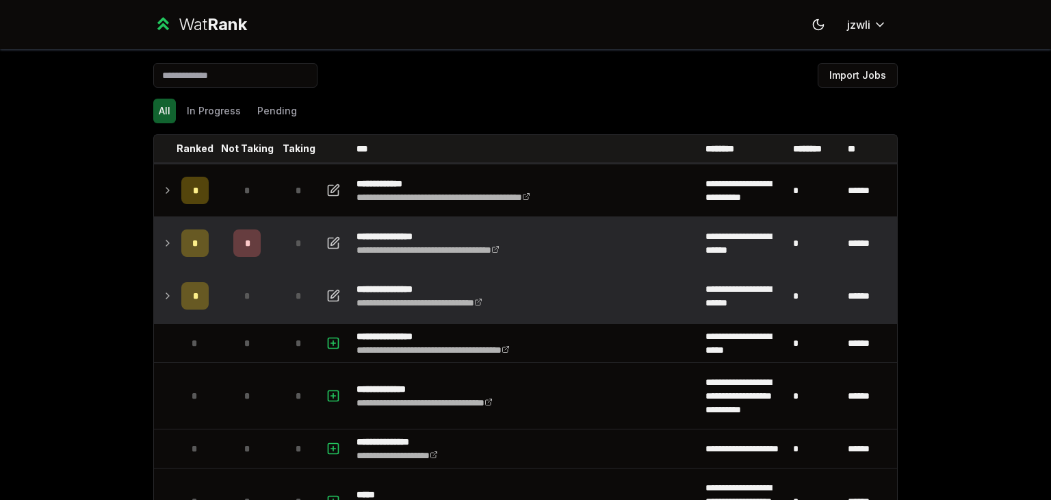
click at [188, 307] on div "*" at bounding box center [194, 295] width 27 height 27
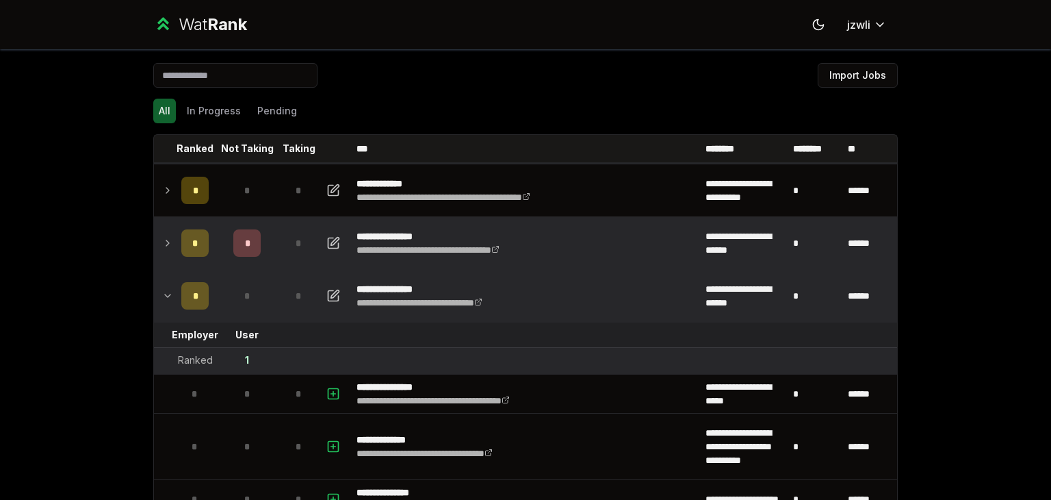
click at [188, 307] on div "*" at bounding box center [194, 295] width 27 height 27
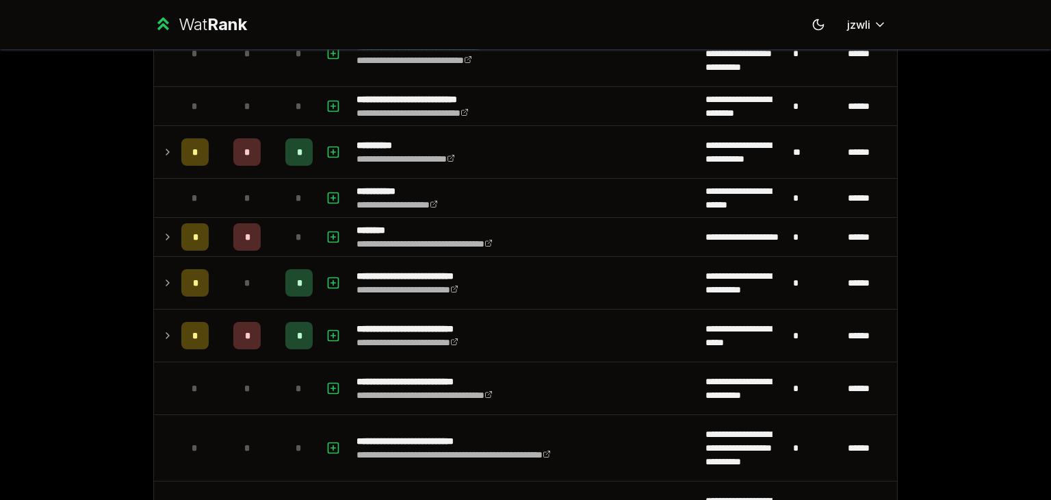
scroll to position [1988, 0]
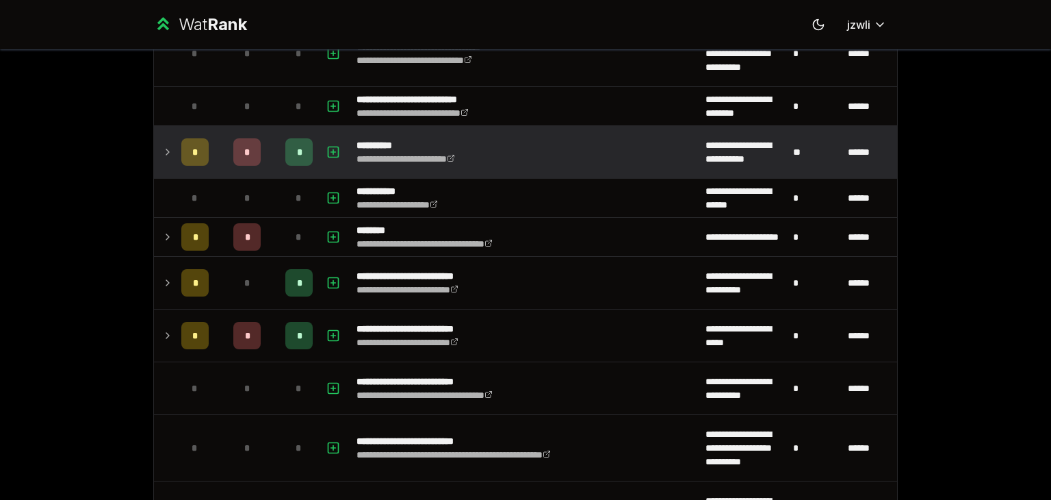
click at [170, 149] on td at bounding box center [165, 152] width 22 height 52
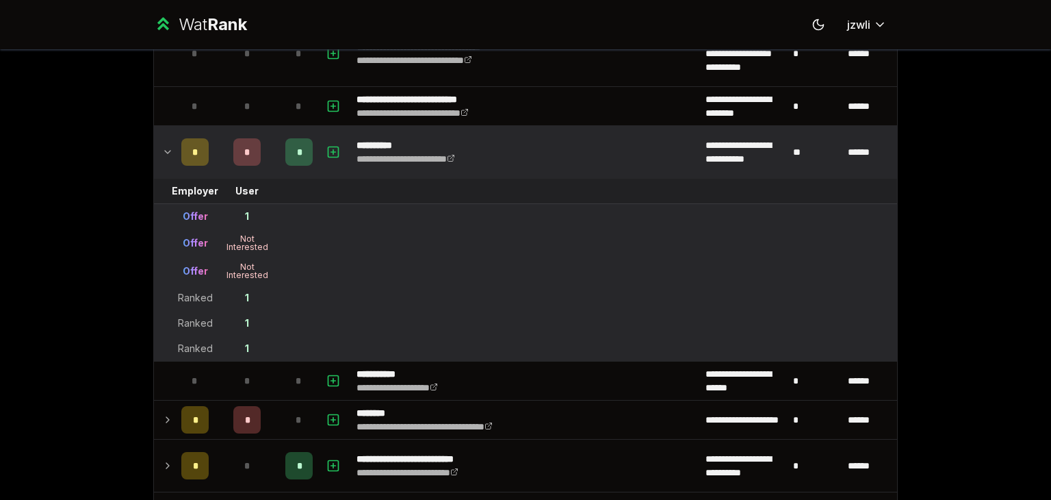
click at [170, 149] on td at bounding box center [165, 152] width 22 height 52
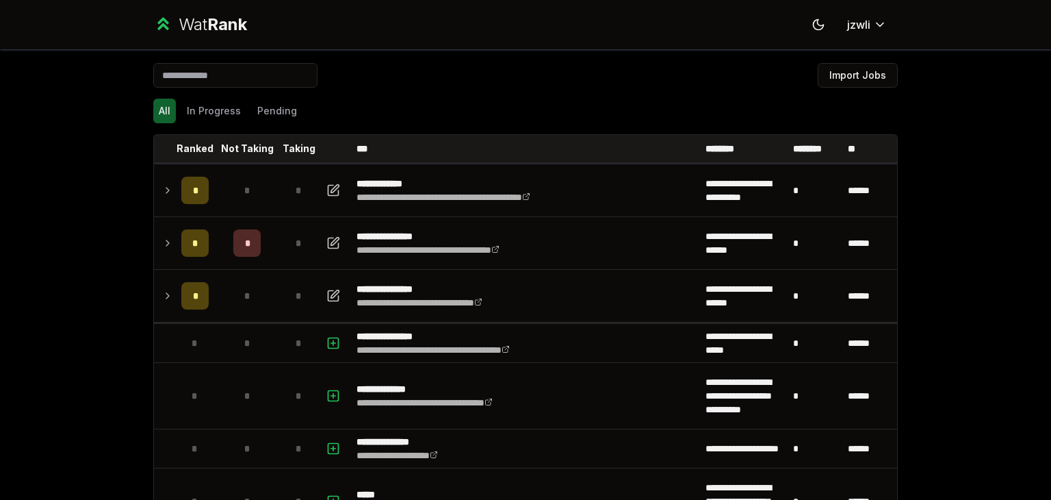
scroll to position [0, 0]
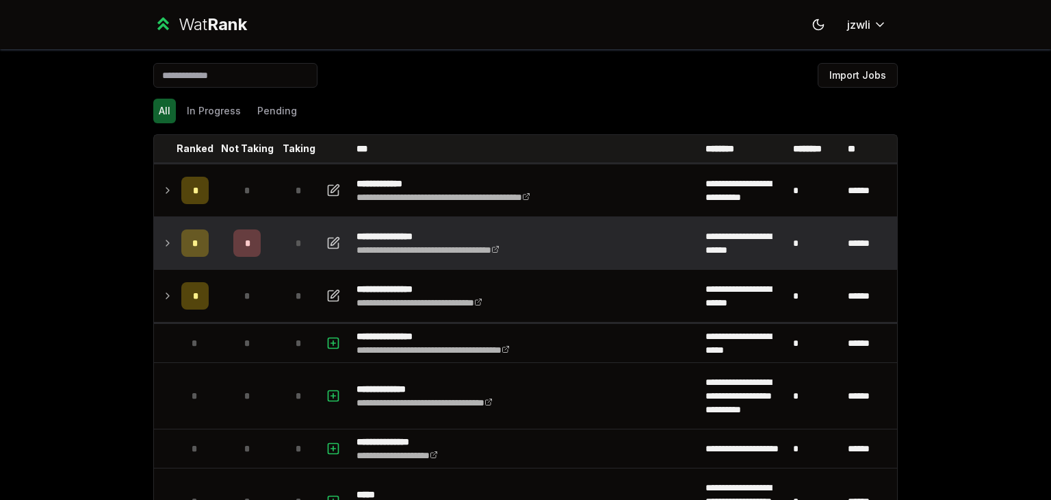
click at [181, 244] on div "*" at bounding box center [194, 242] width 27 height 27
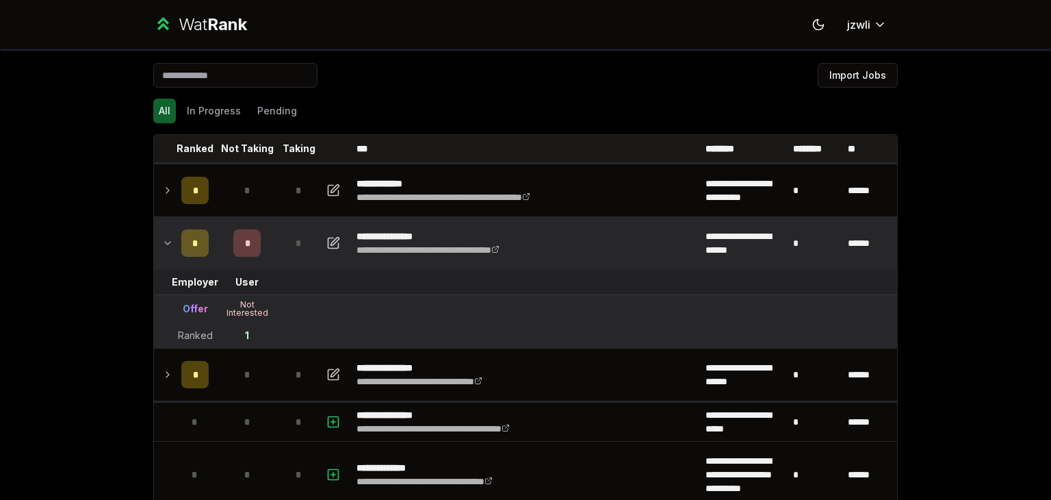
click at [181, 244] on div "*" at bounding box center [194, 242] width 27 height 27
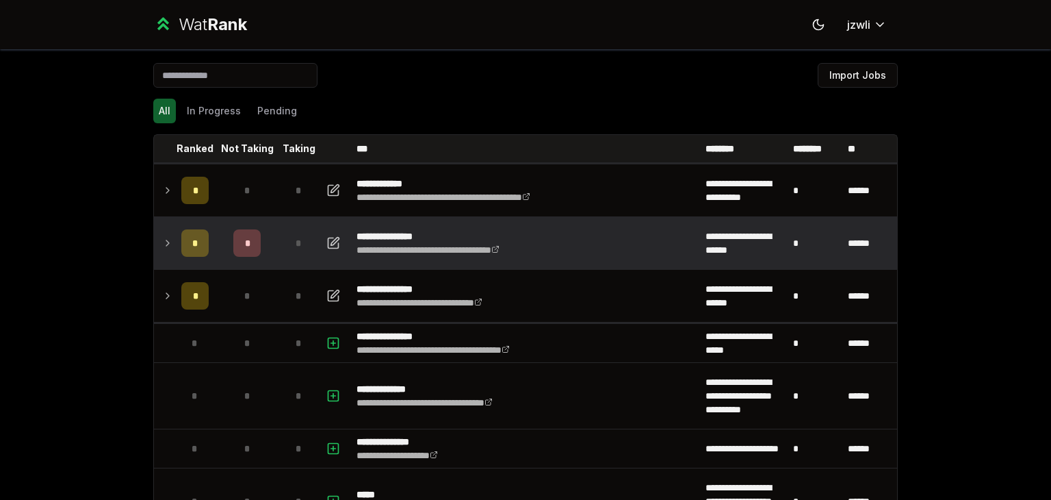
click at [162, 243] on icon at bounding box center [167, 243] width 11 height 16
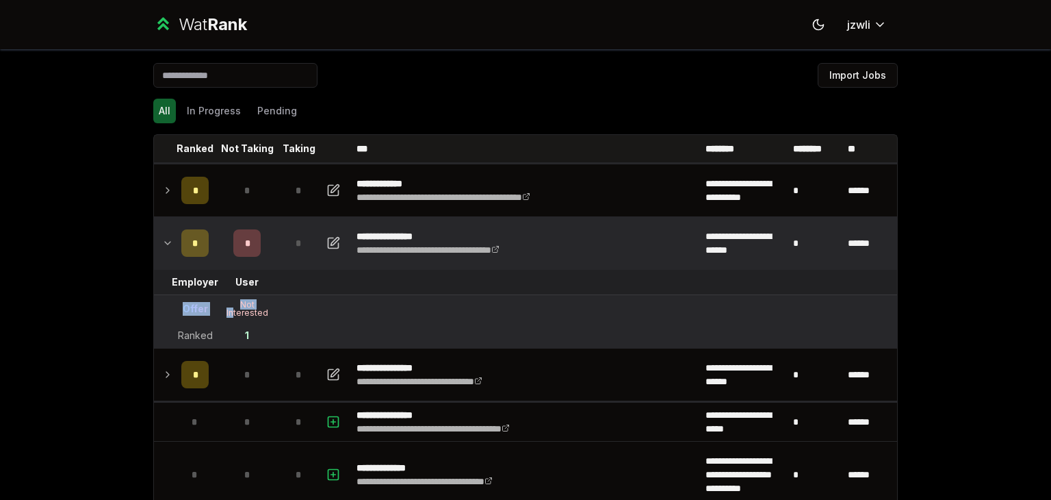
drag, startPoint x: 179, startPoint y: 309, endPoint x: 227, endPoint y: 310, distance: 47.9
click at [227, 310] on tr "Offer Not Interested" at bounding box center [525, 309] width 743 height 28
click at [247, 310] on div "Not Interested" at bounding box center [247, 308] width 55 height 16
drag, startPoint x: 231, startPoint y: 304, endPoint x: 287, endPoint y: 312, distance: 56.0
click at [287, 312] on tr "Offer Not Interested" at bounding box center [525, 309] width 743 height 28
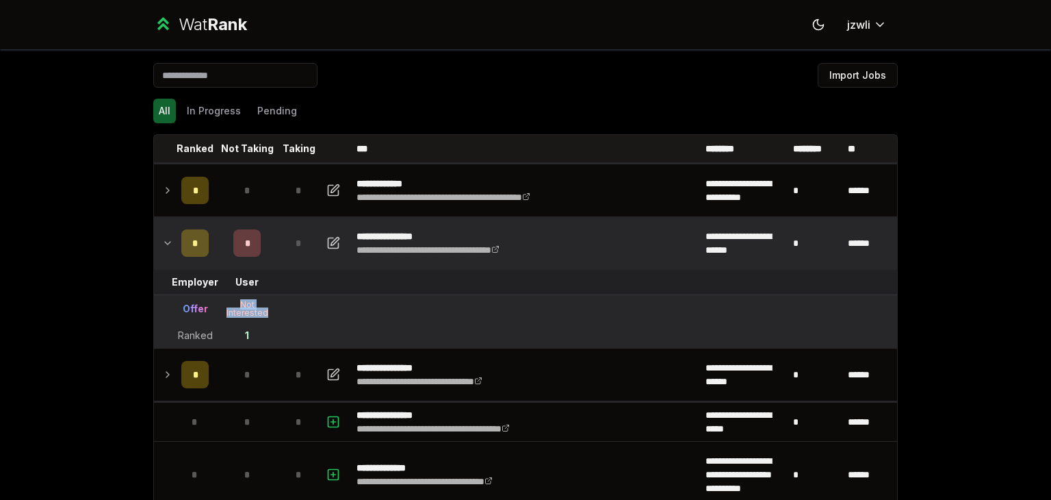
click at [287, 311] on tr "Offer Not Interested" at bounding box center [525, 309] width 743 height 28
click at [257, 316] on div "Not Interested" at bounding box center [247, 308] width 55 height 16
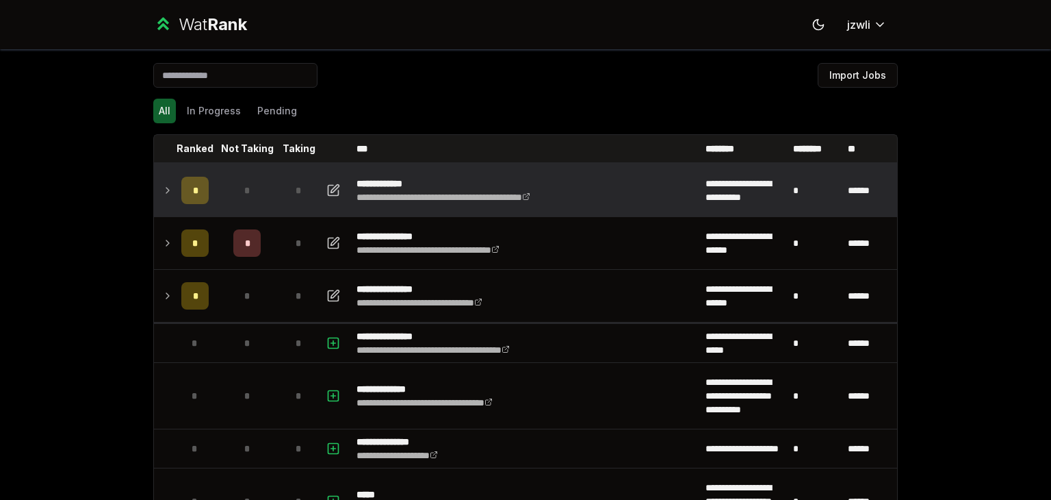
click at [164, 188] on icon at bounding box center [167, 190] width 11 height 16
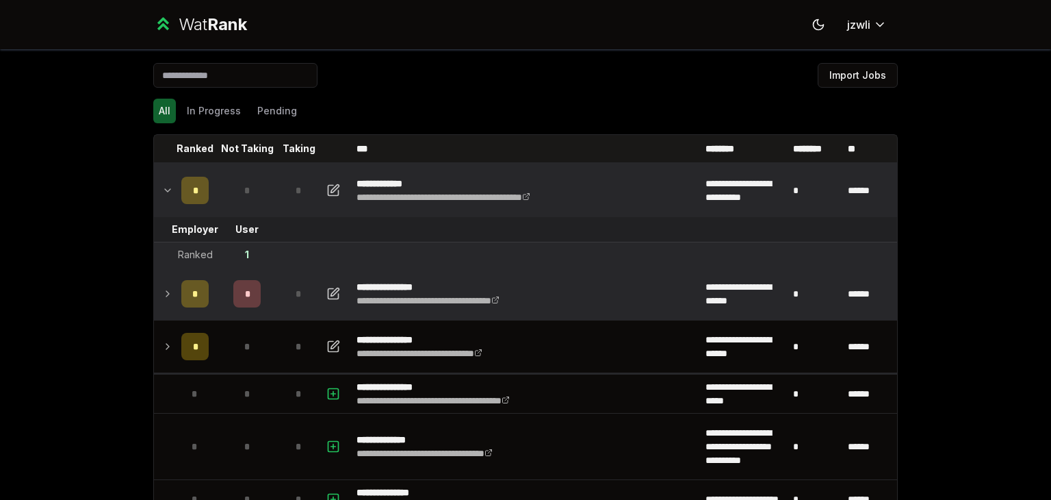
click at [169, 288] on td at bounding box center [165, 294] width 22 height 52
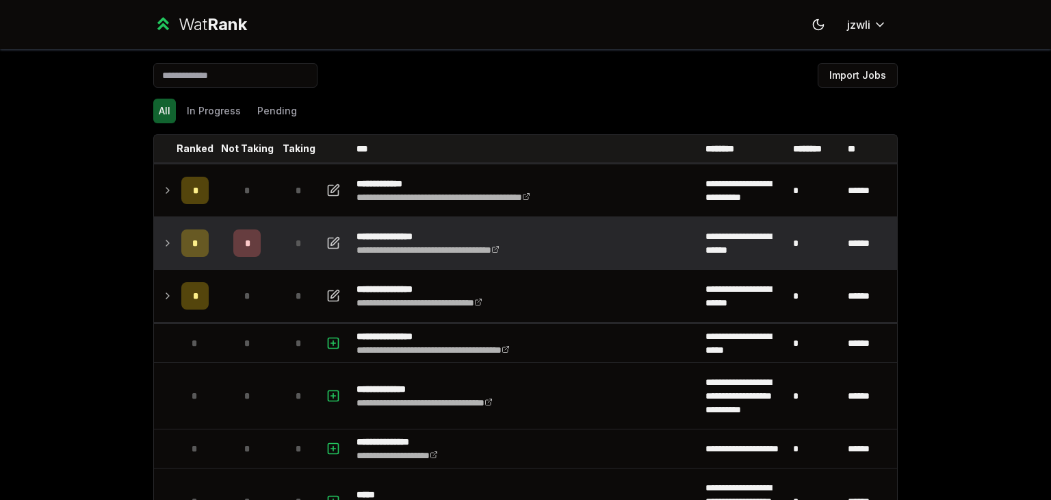
click at [188, 253] on div "*" at bounding box center [194, 242] width 27 height 27
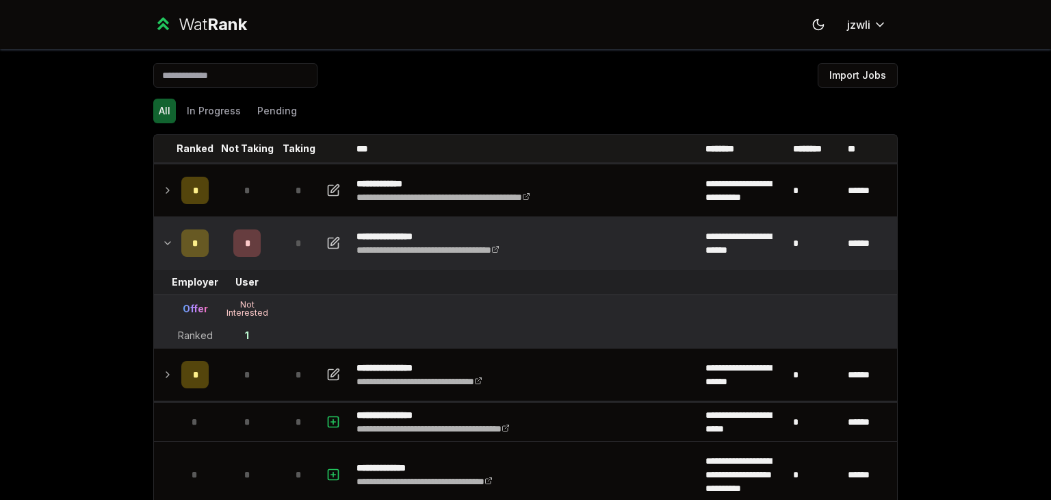
click at [189, 252] on div "*" at bounding box center [194, 242] width 27 height 27
